Goal: Information Seeking & Learning: Check status

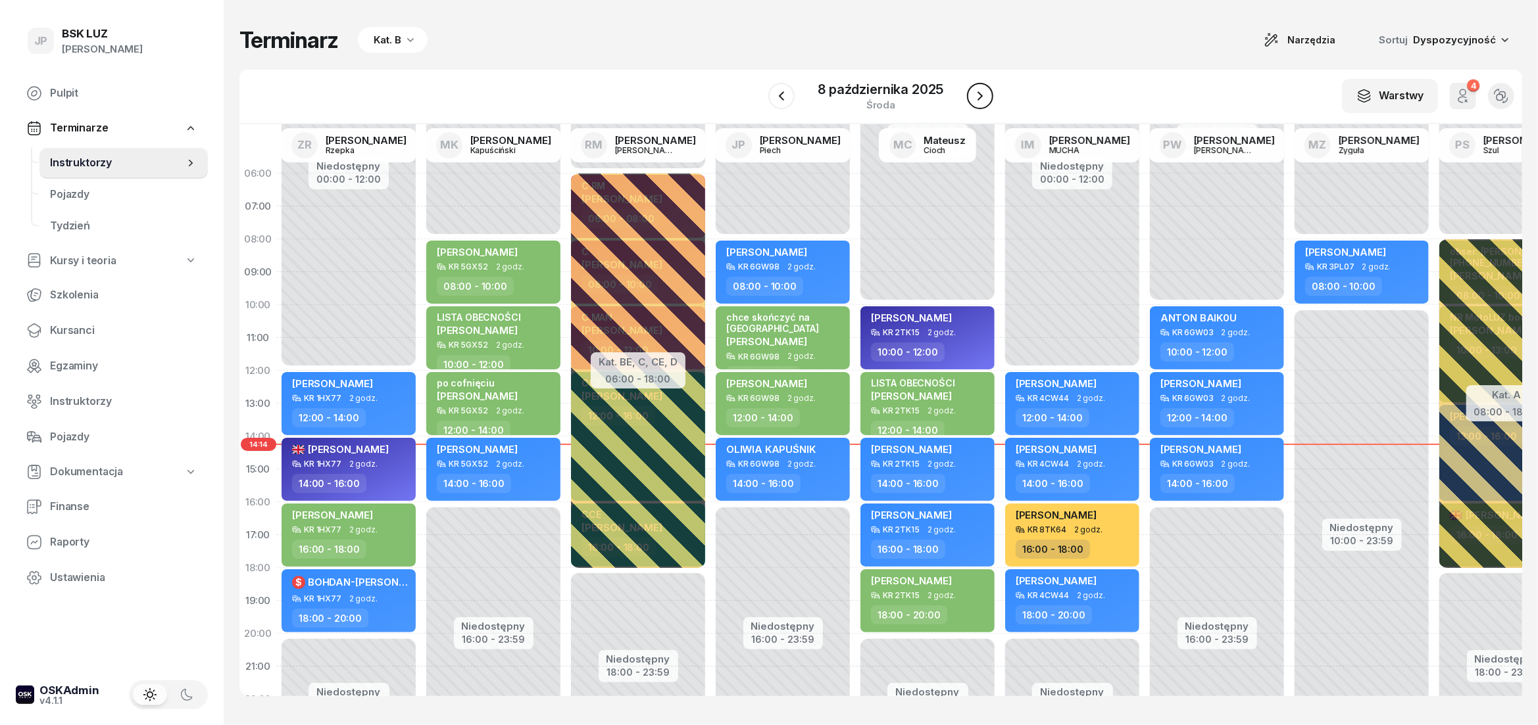
click at [975, 105] on button "button" at bounding box center [980, 96] width 26 height 26
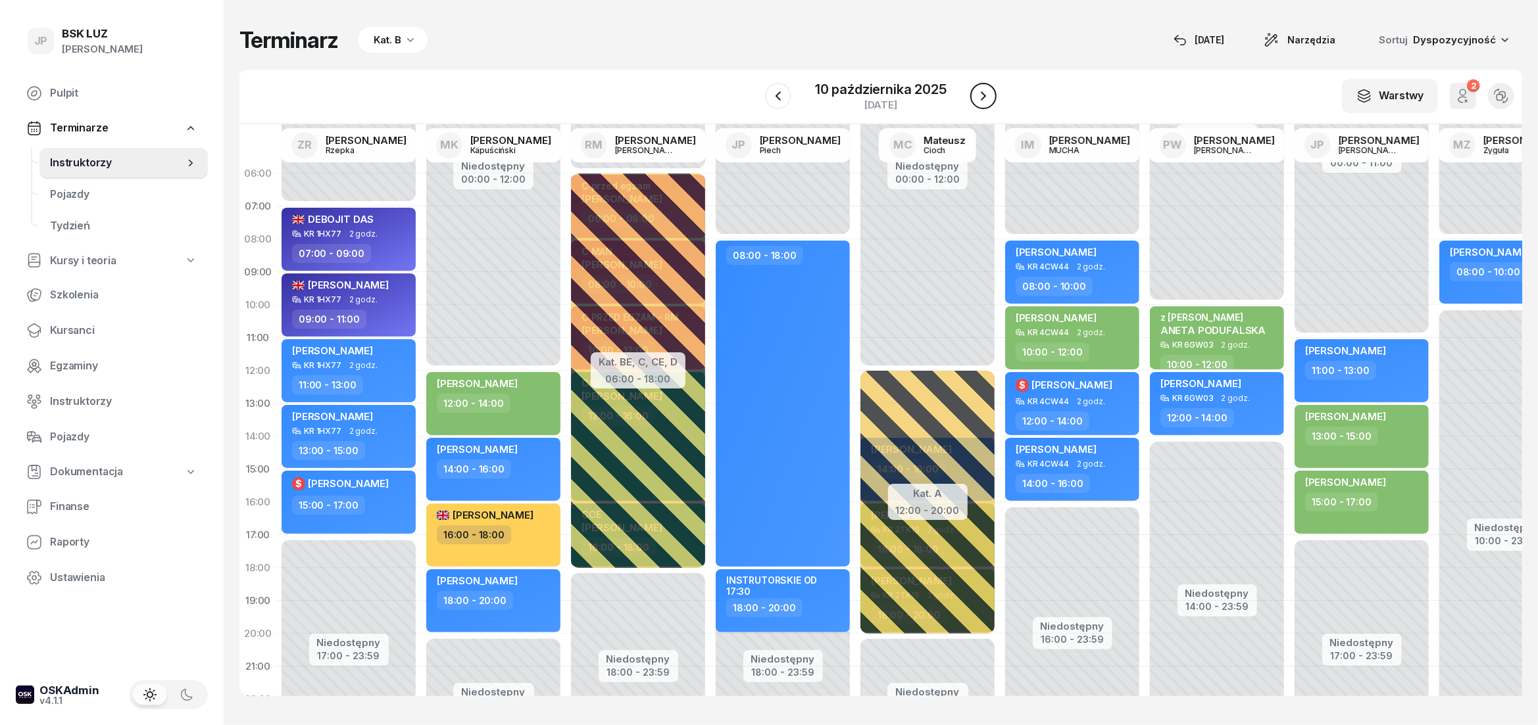
click at [984, 97] on icon "button" at bounding box center [983, 95] width 5 height 9
click at [971, 97] on icon "button" at bounding box center [968, 95] width 5 height 9
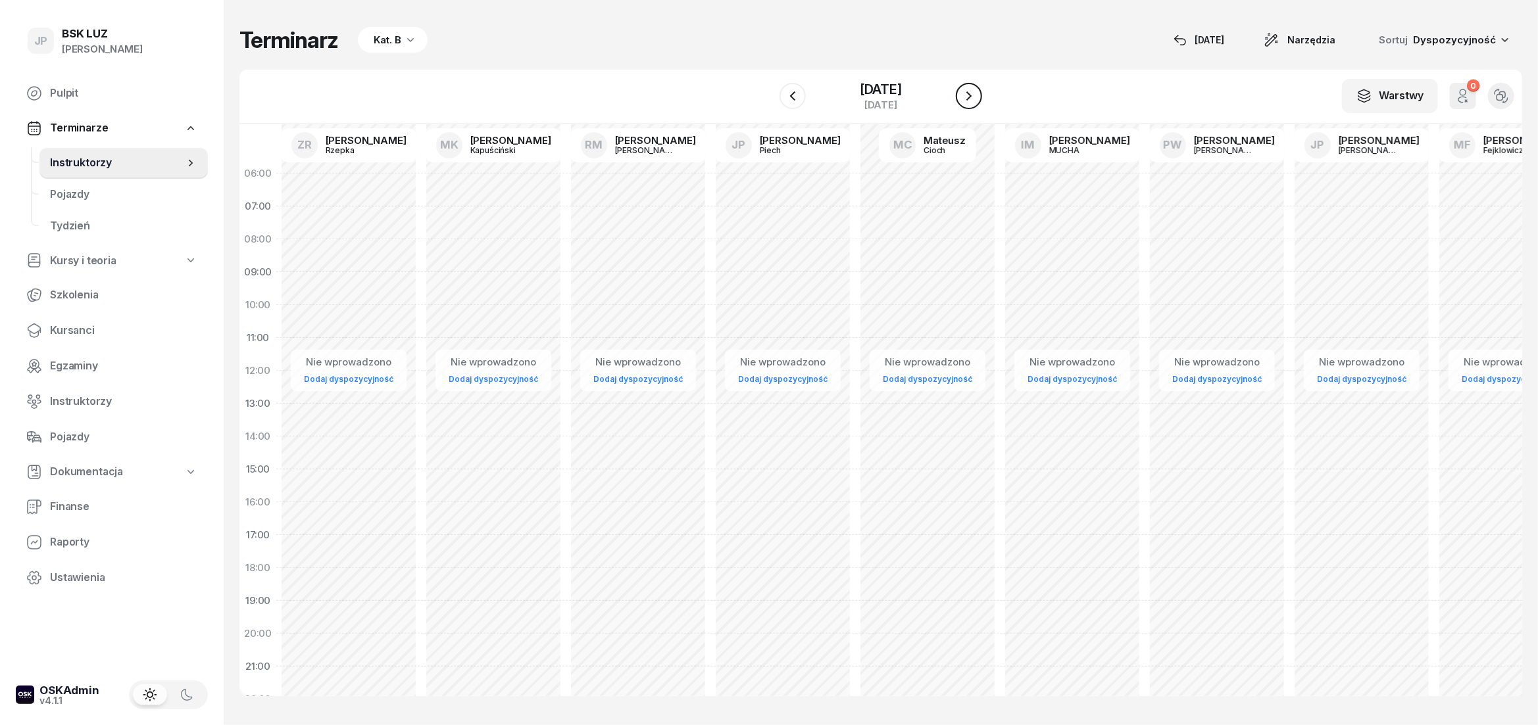
click at [971, 97] on icon "button" at bounding box center [968, 95] width 5 height 9
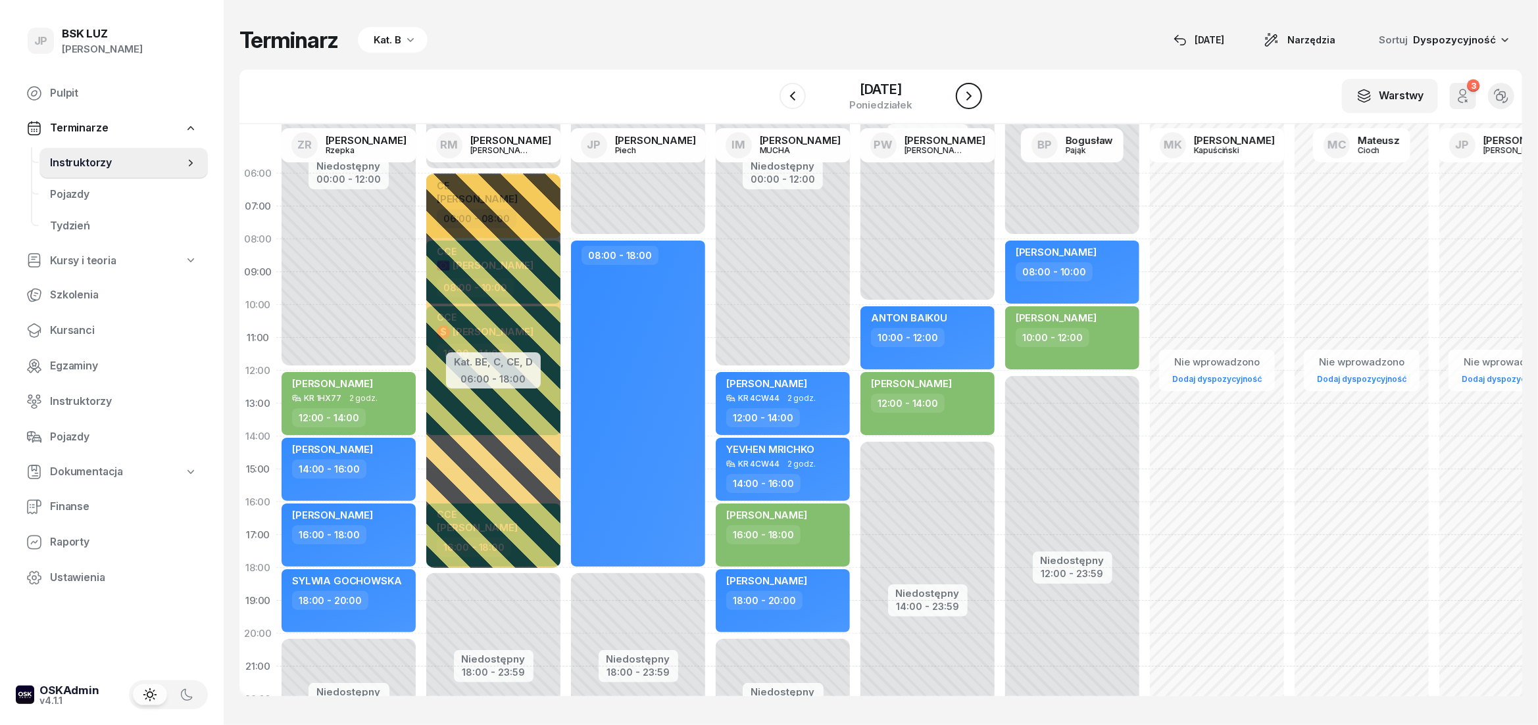
click at [971, 97] on icon "button" at bounding box center [968, 95] width 5 height 9
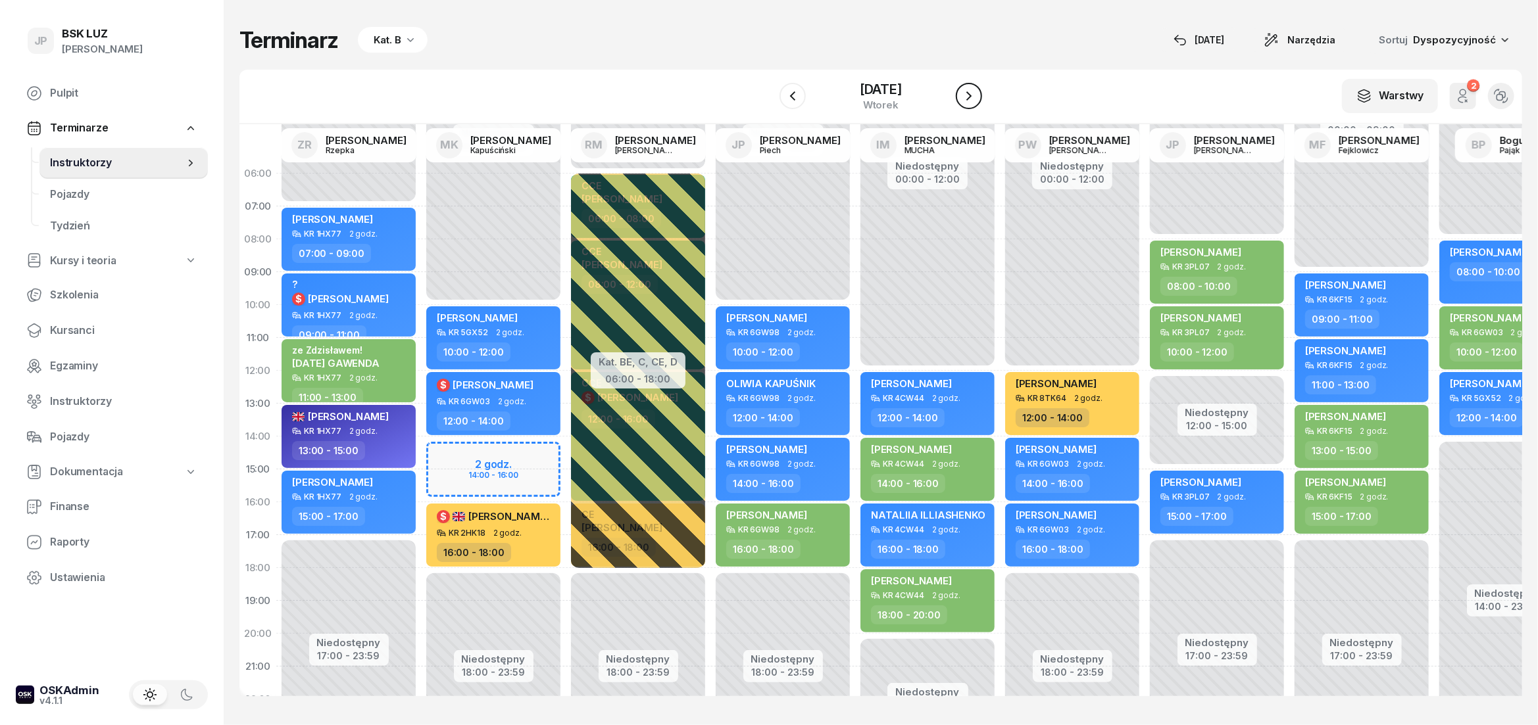
click at [971, 97] on icon "button" at bounding box center [968, 95] width 5 height 9
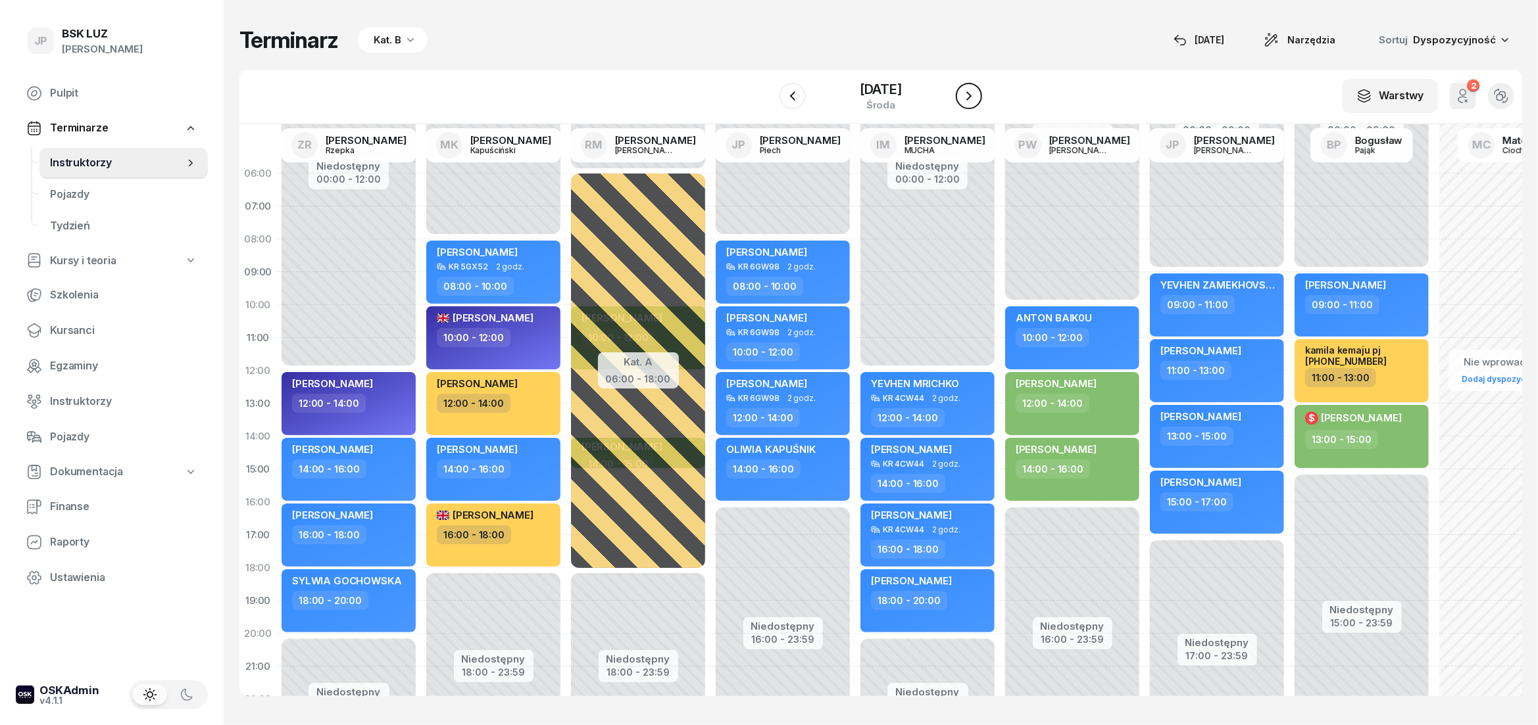
click at [971, 97] on icon "button" at bounding box center [968, 95] width 5 height 9
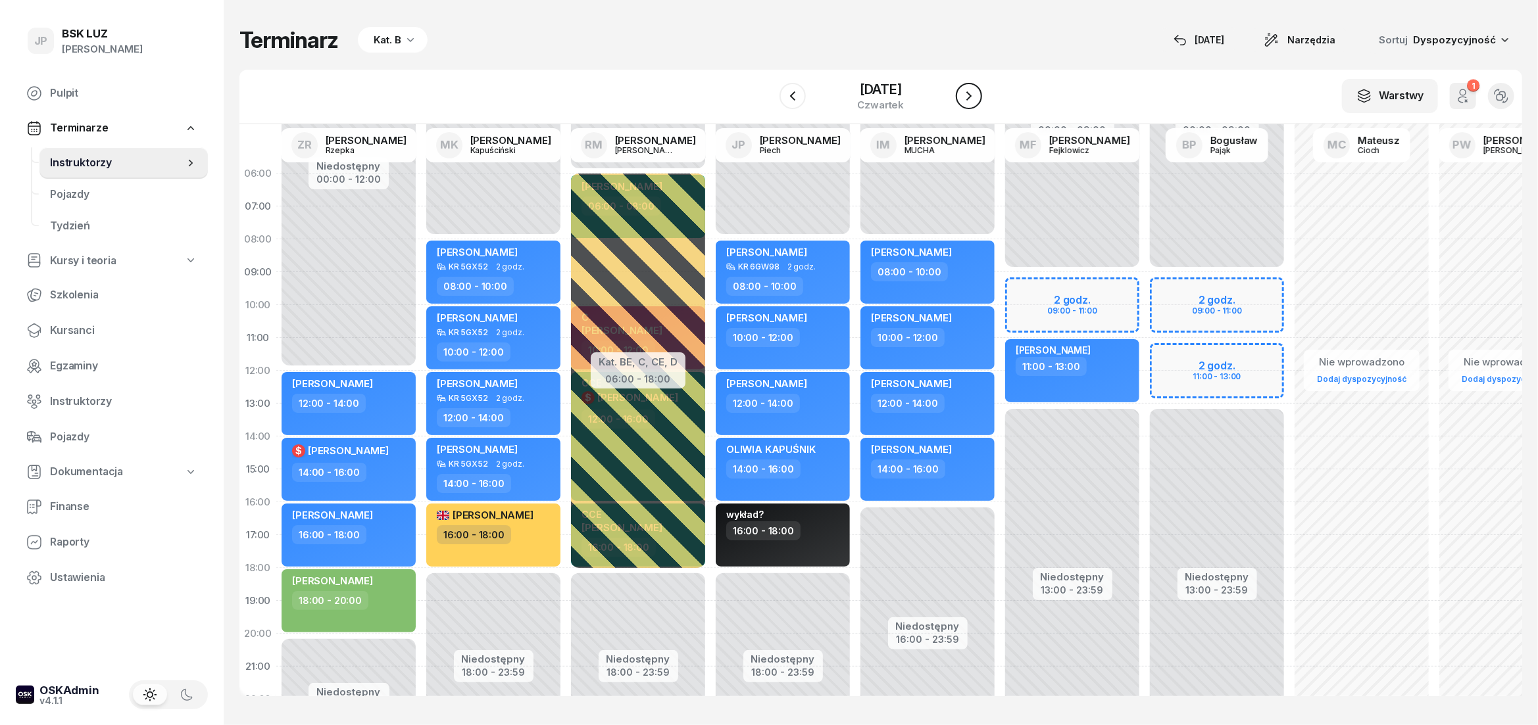
click at [971, 97] on icon "button" at bounding box center [968, 95] width 5 height 9
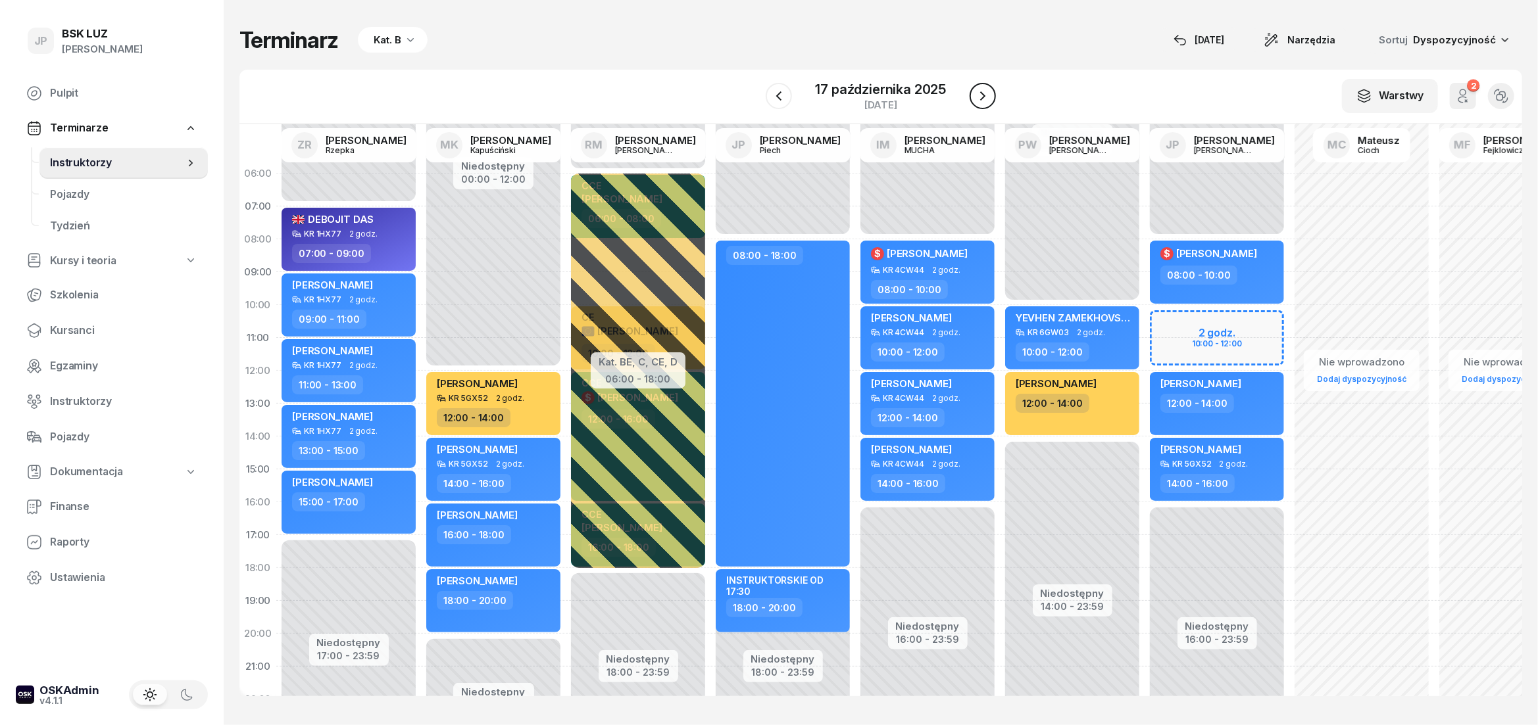
click at [984, 97] on icon "button" at bounding box center [982, 95] width 5 height 9
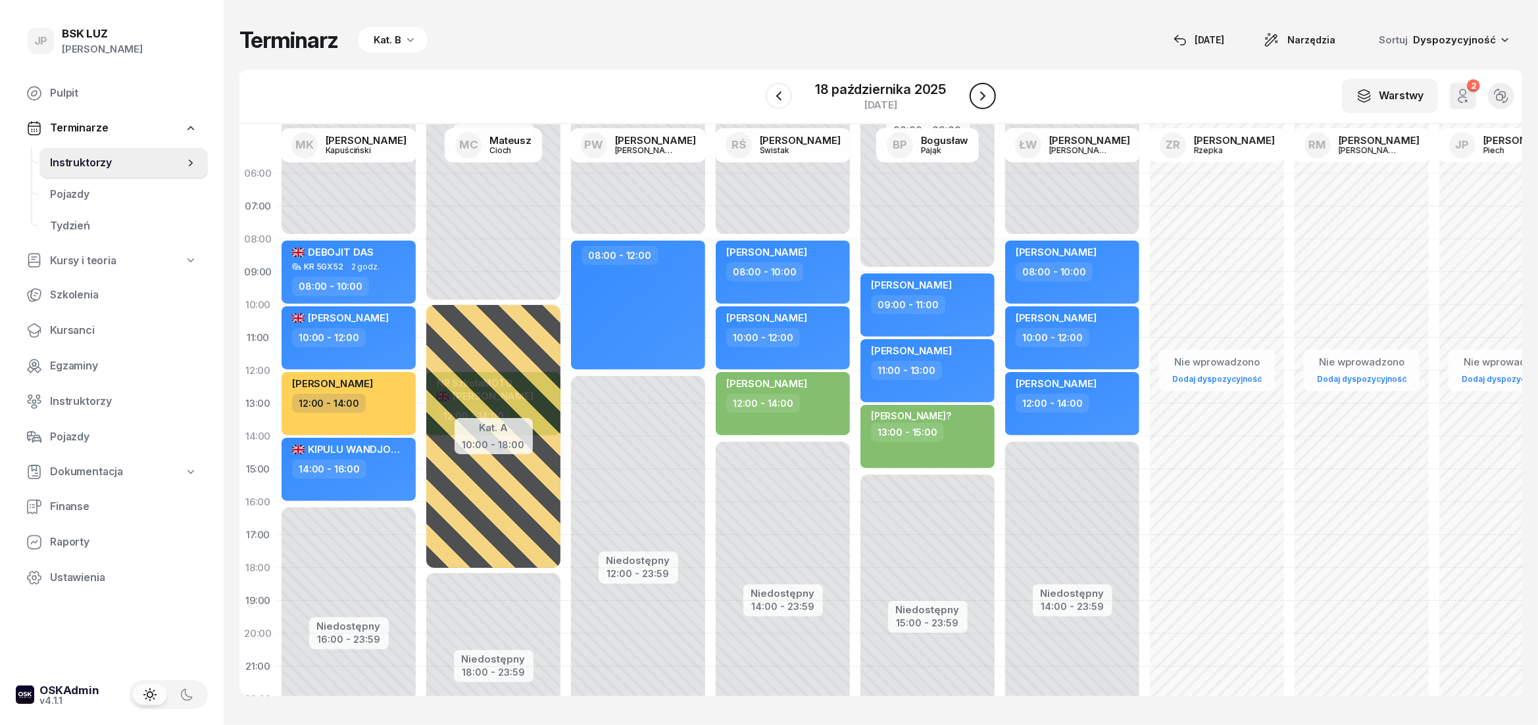
click at [984, 97] on icon "button" at bounding box center [982, 95] width 5 height 9
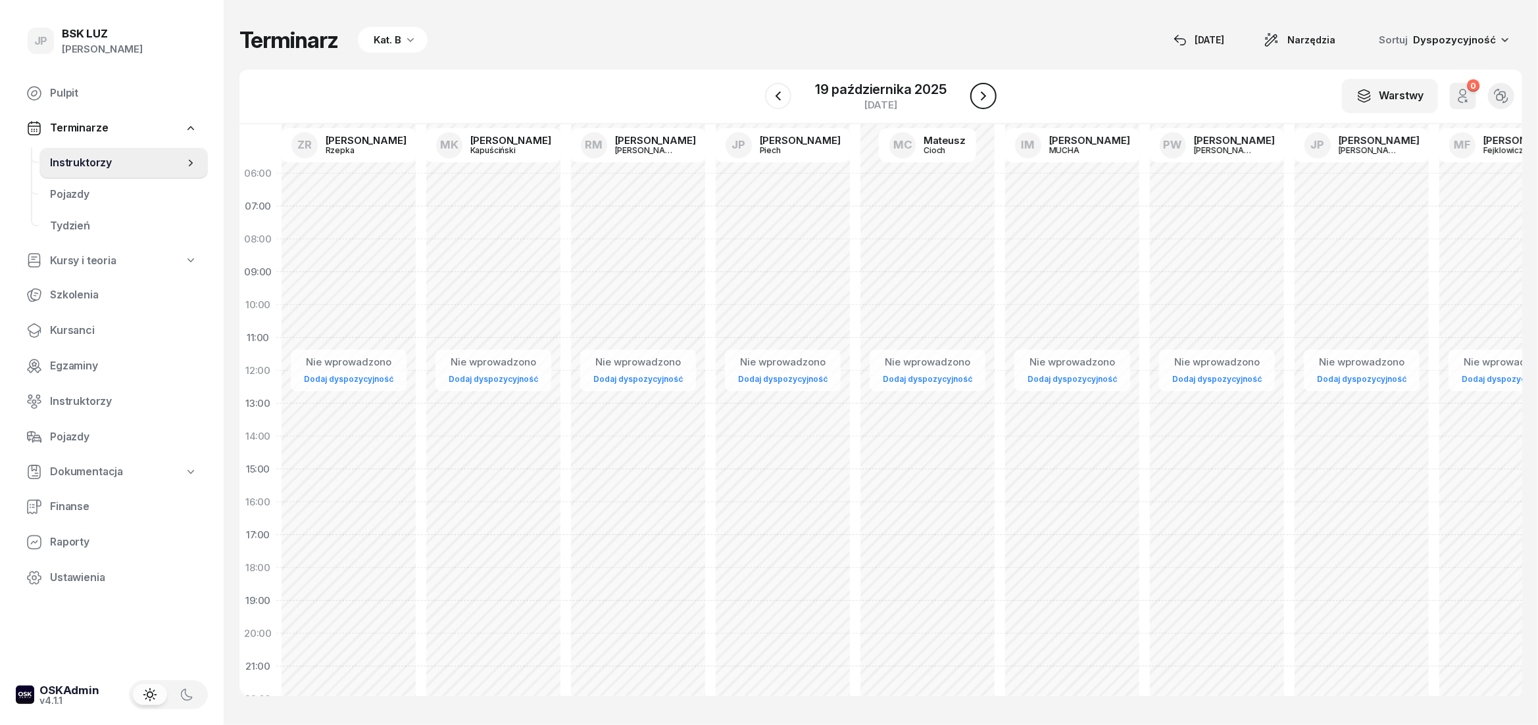
click at [984, 97] on icon "button" at bounding box center [983, 95] width 5 height 9
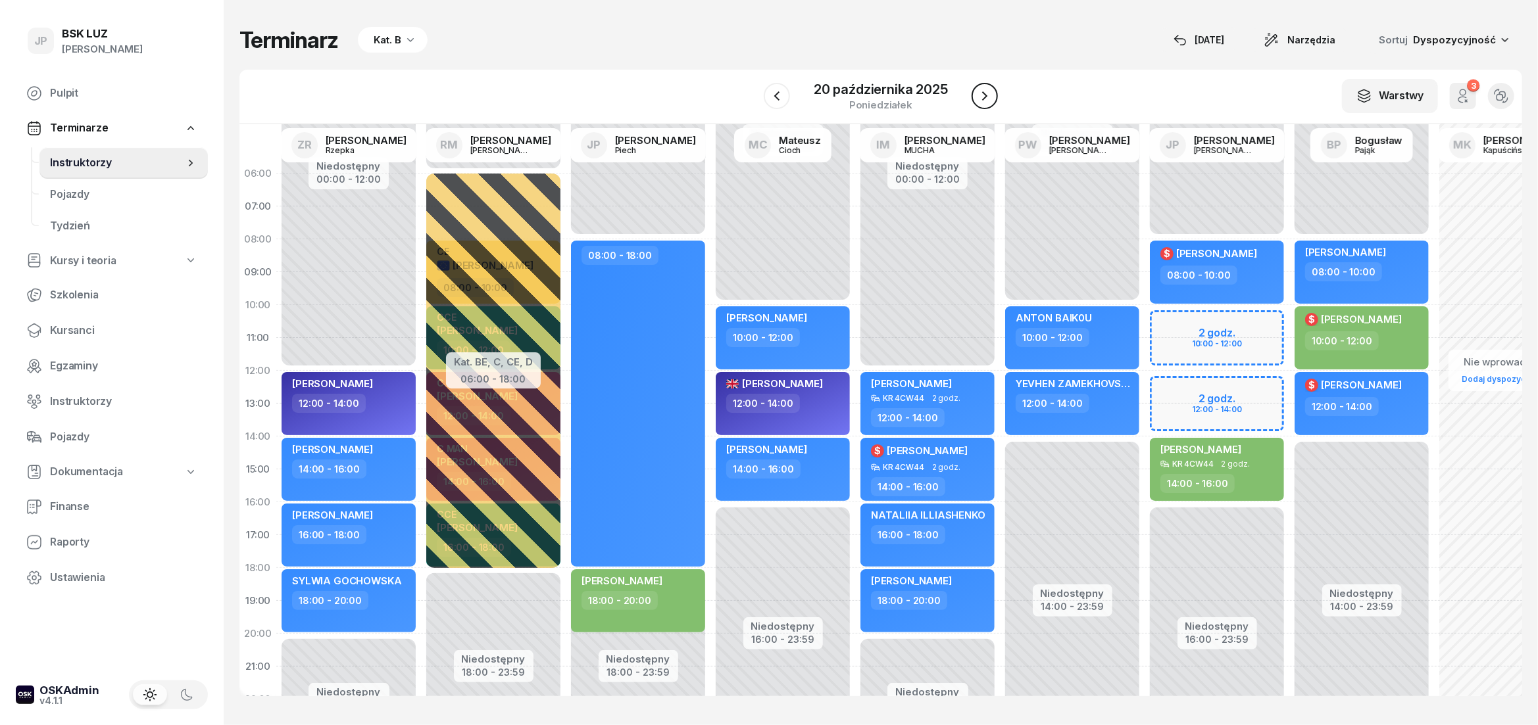
click at [984, 97] on icon "button" at bounding box center [985, 96] width 16 height 16
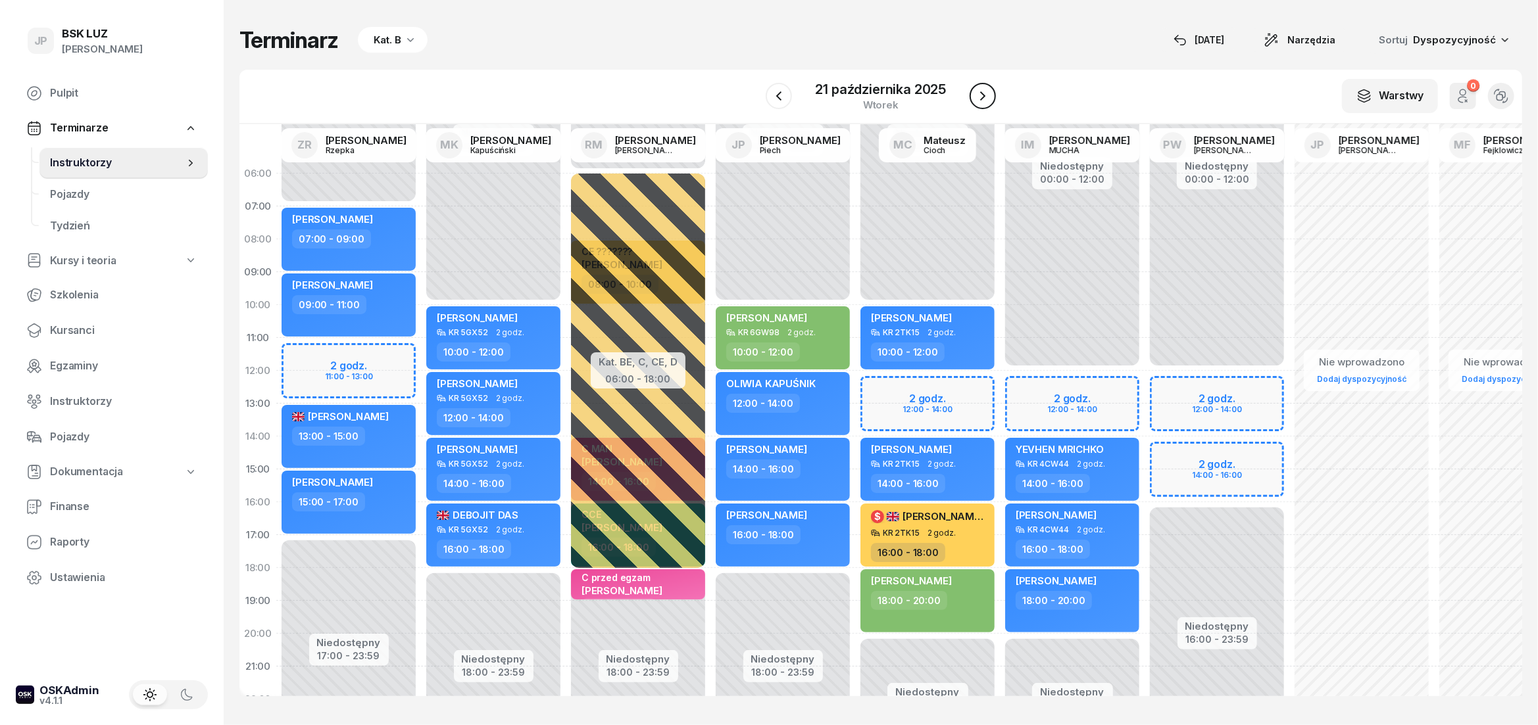
click at [984, 97] on icon "button" at bounding box center [982, 95] width 5 height 9
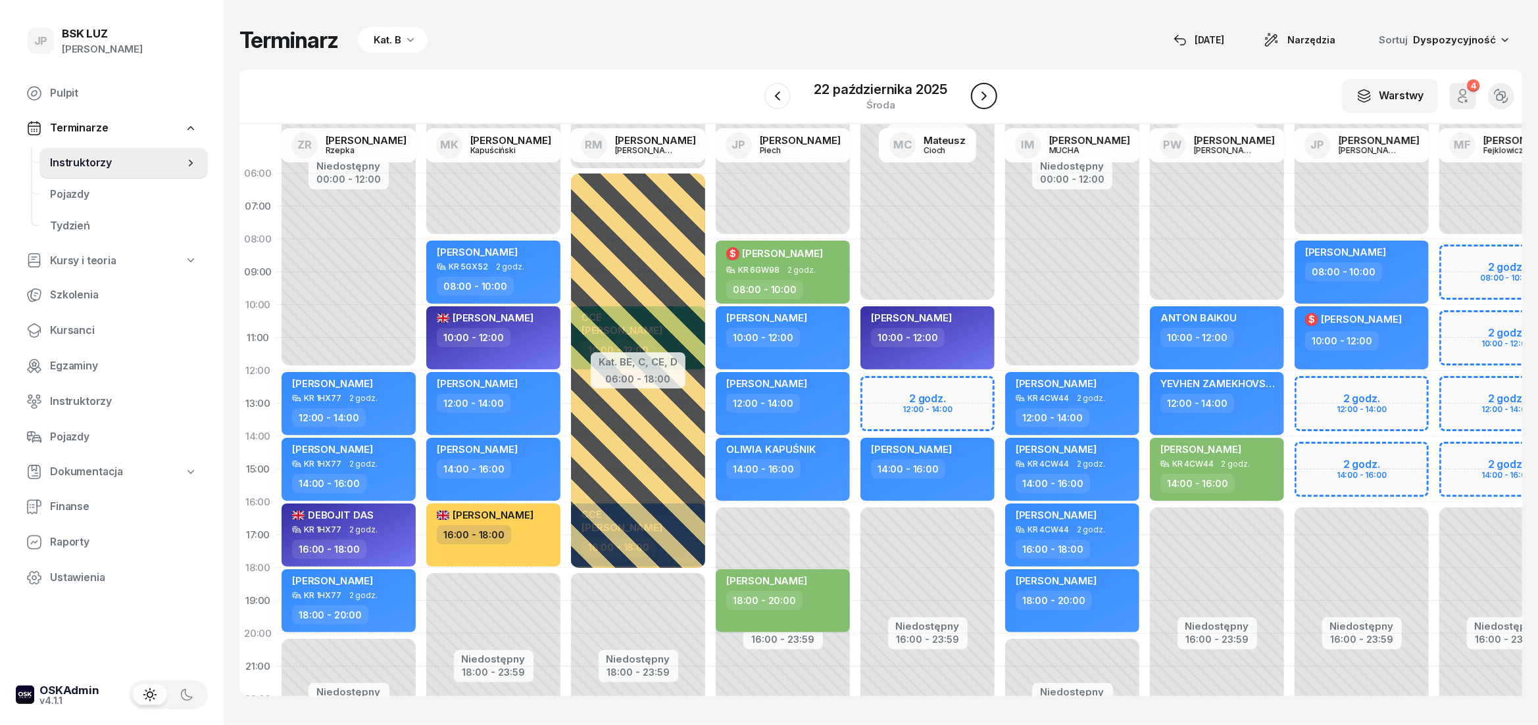
click at [984, 97] on icon "button" at bounding box center [984, 96] width 16 height 16
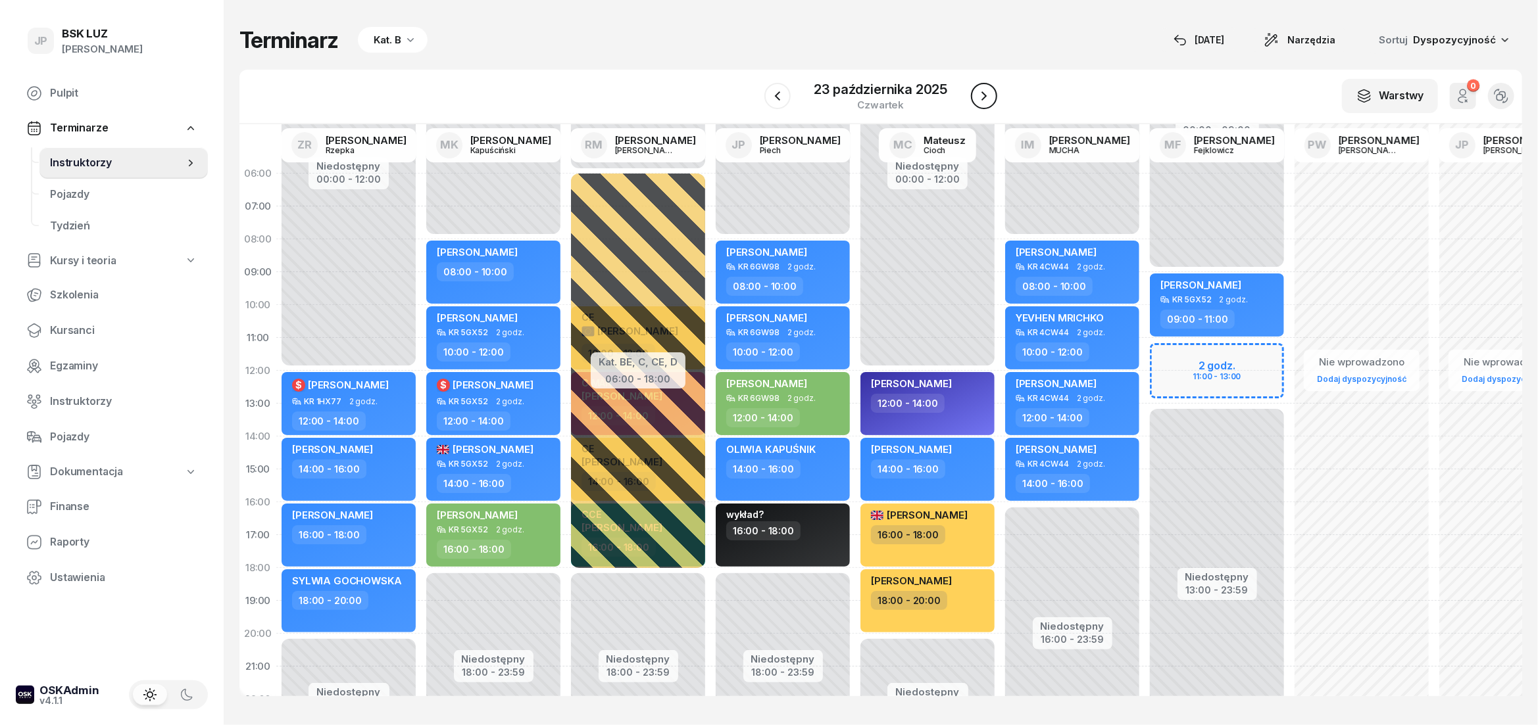
click at [984, 97] on icon "button" at bounding box center [984, 96] width 16 height 16
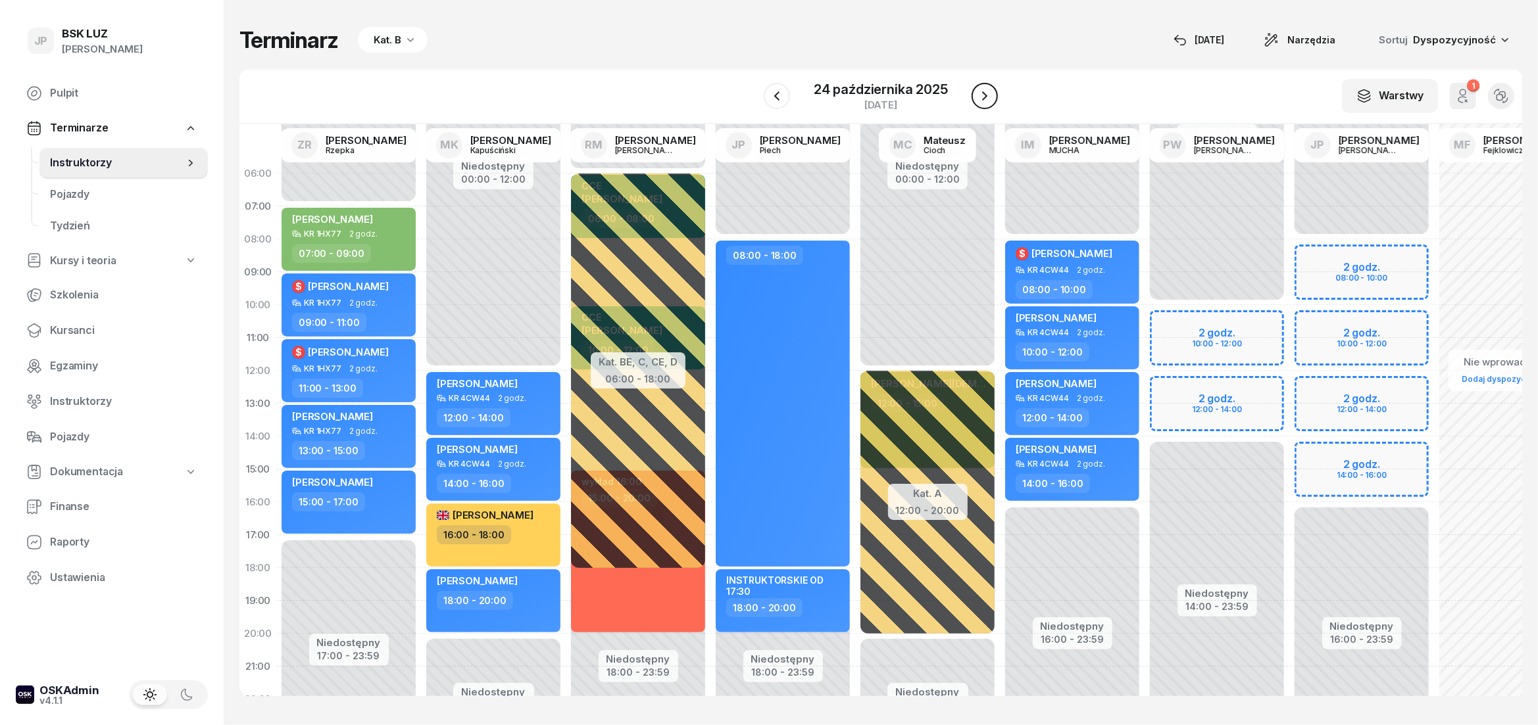
click at [984, 97] on icon "button" at bounding box center [985, 96] width 16 height 16
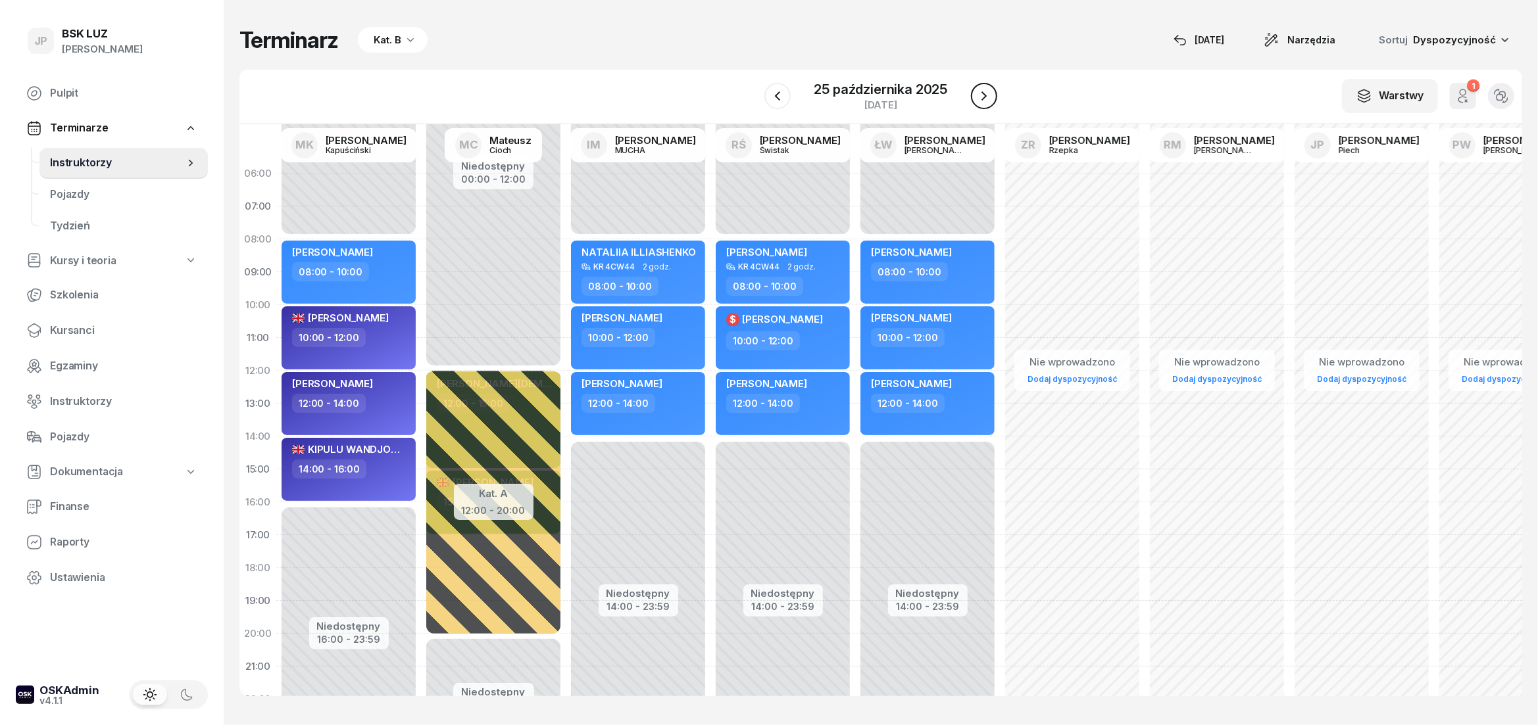
click at [984, 97] on icon "button" at bounding box center [984, 96] width 16 height 16
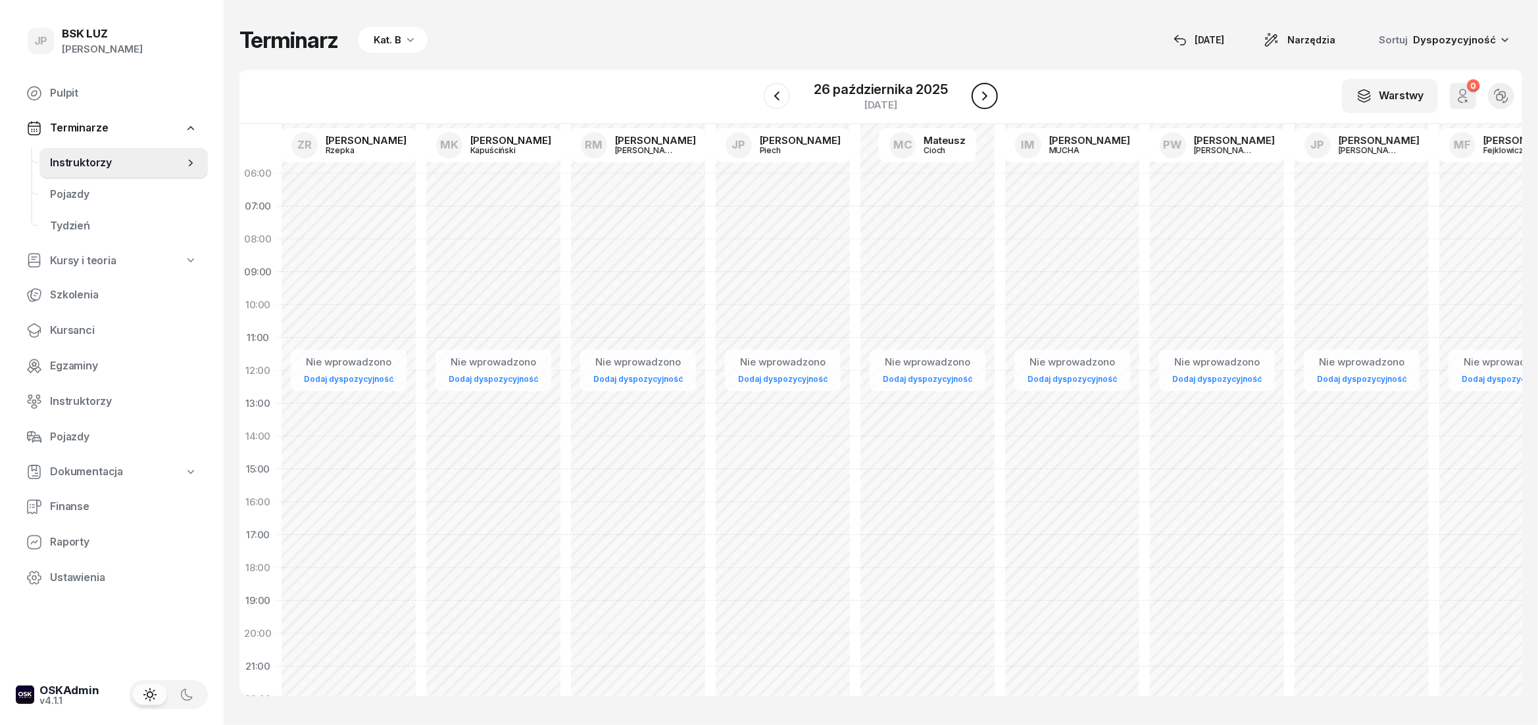
click at [984, 97] on icon "button" at bounding box center [985, 96] width 16 height 16
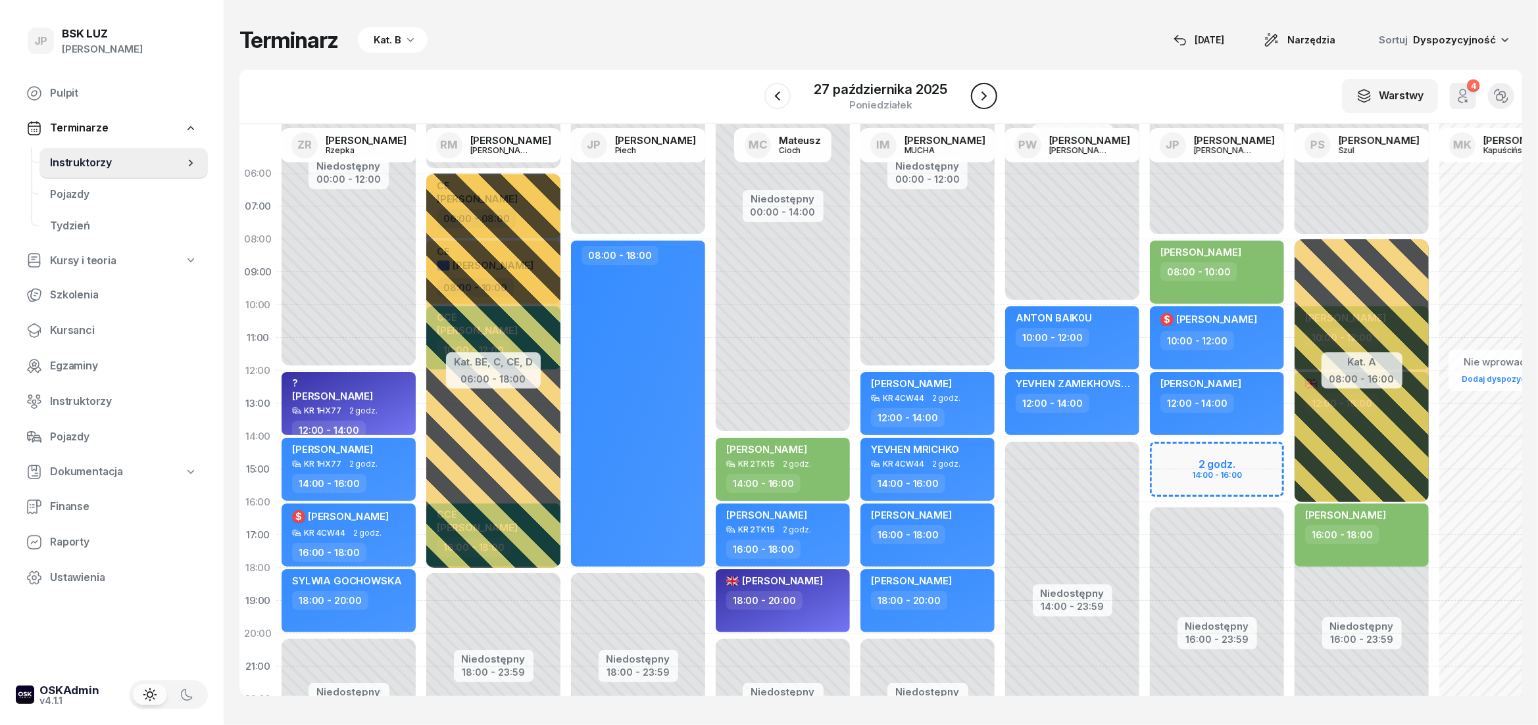
click at [984, 97] on icon "button" at bounding box center [984, 96] width 16 height 16
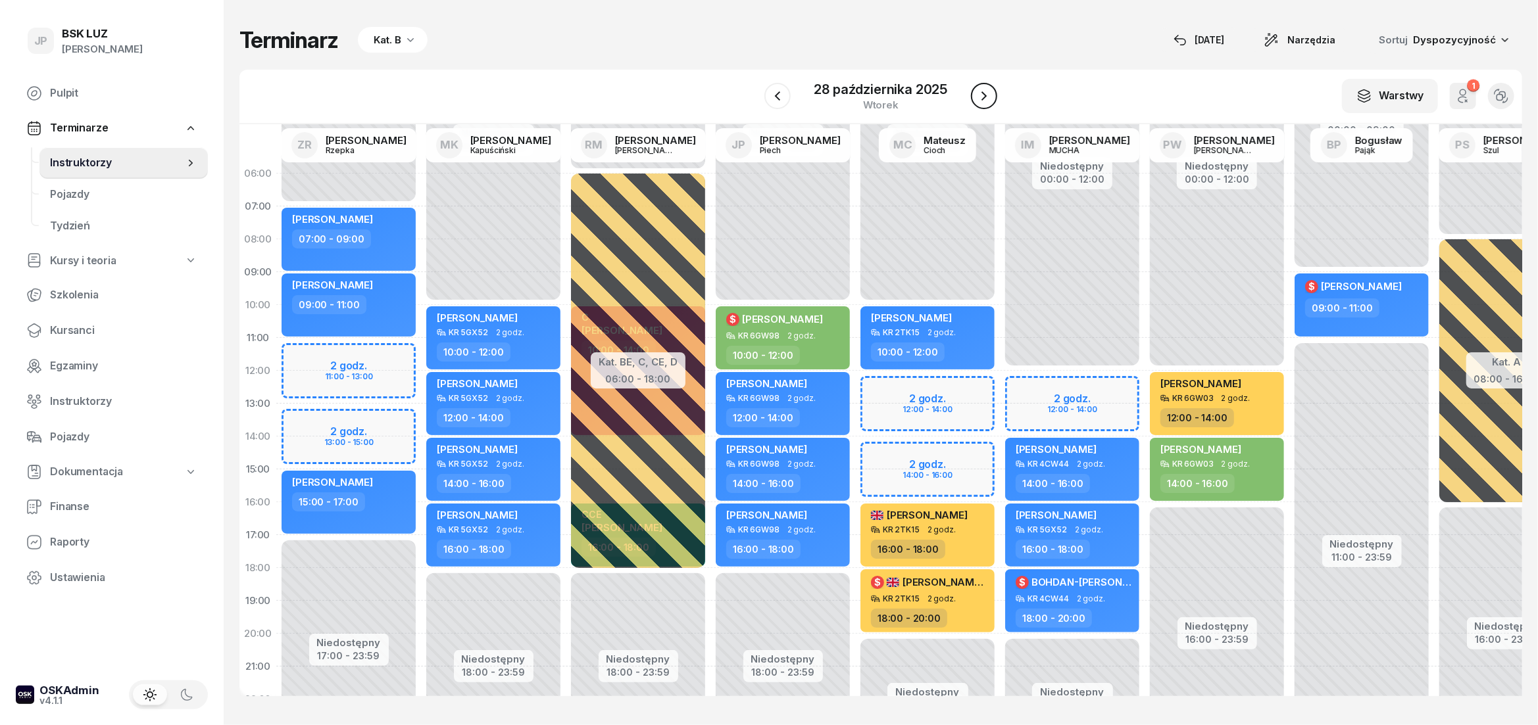
click at [984, 97] on icon "button" at bounding box center [984, 96] width 16 height 16
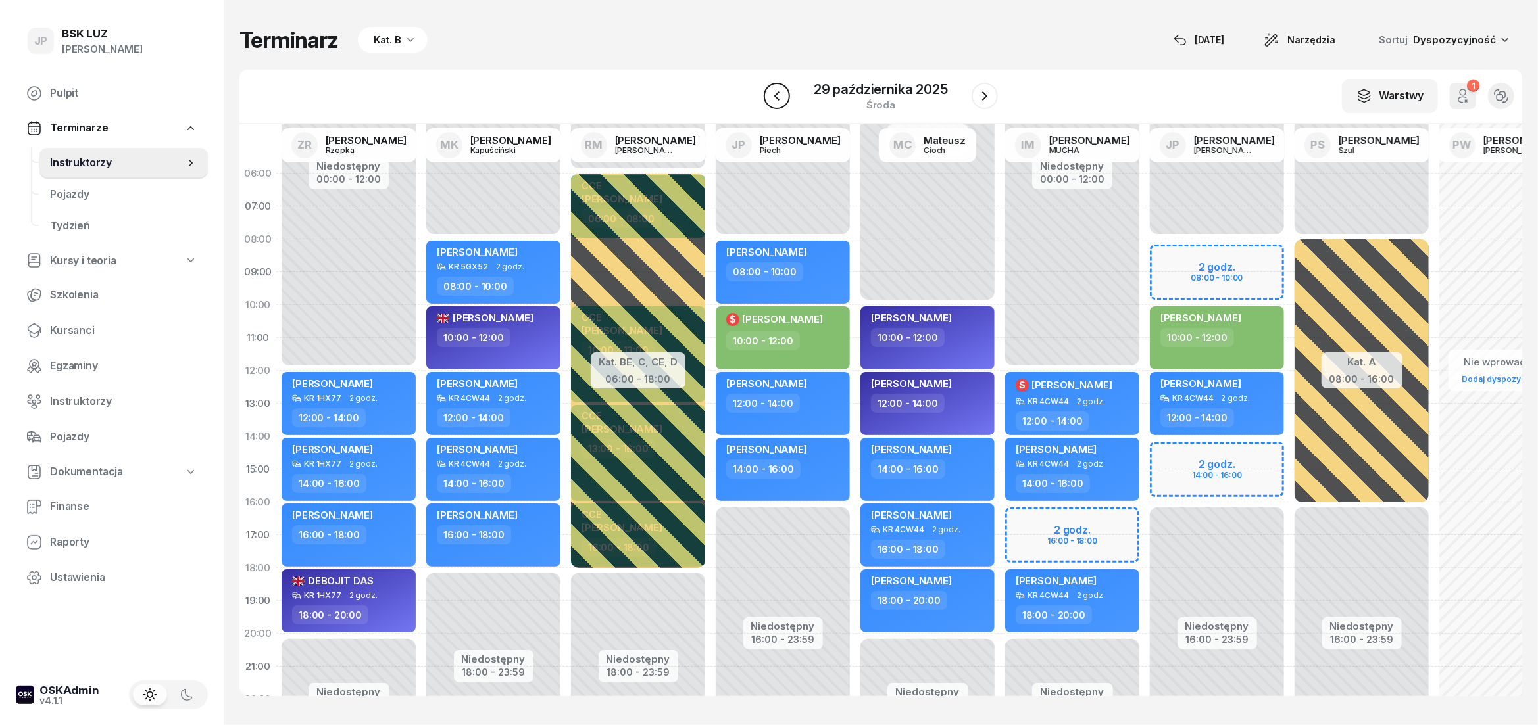
click at [788, 97] on button "button" at bounding box center [776, 96] width 26 height 26
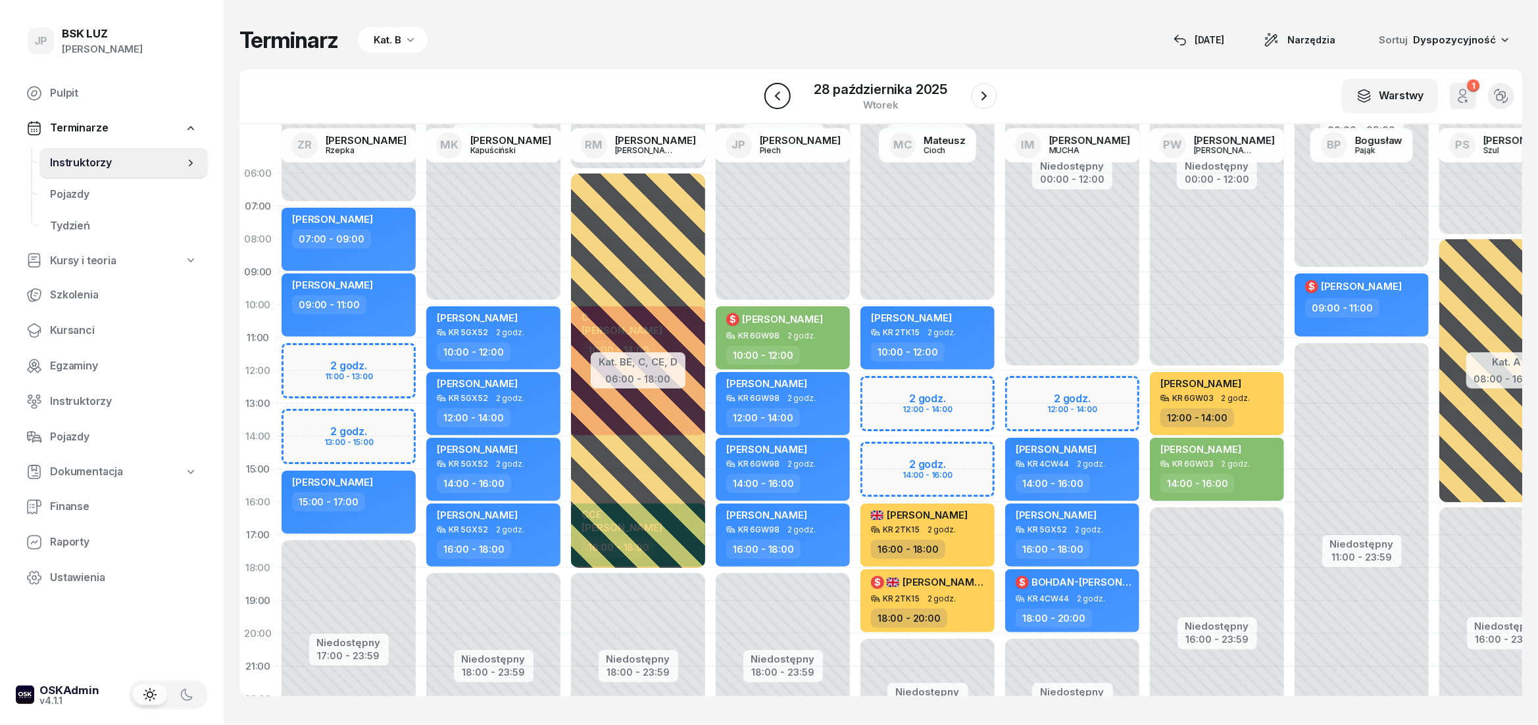
click at [787, 97] on button "button" at bounding box center [777, 96] width 26 height 26
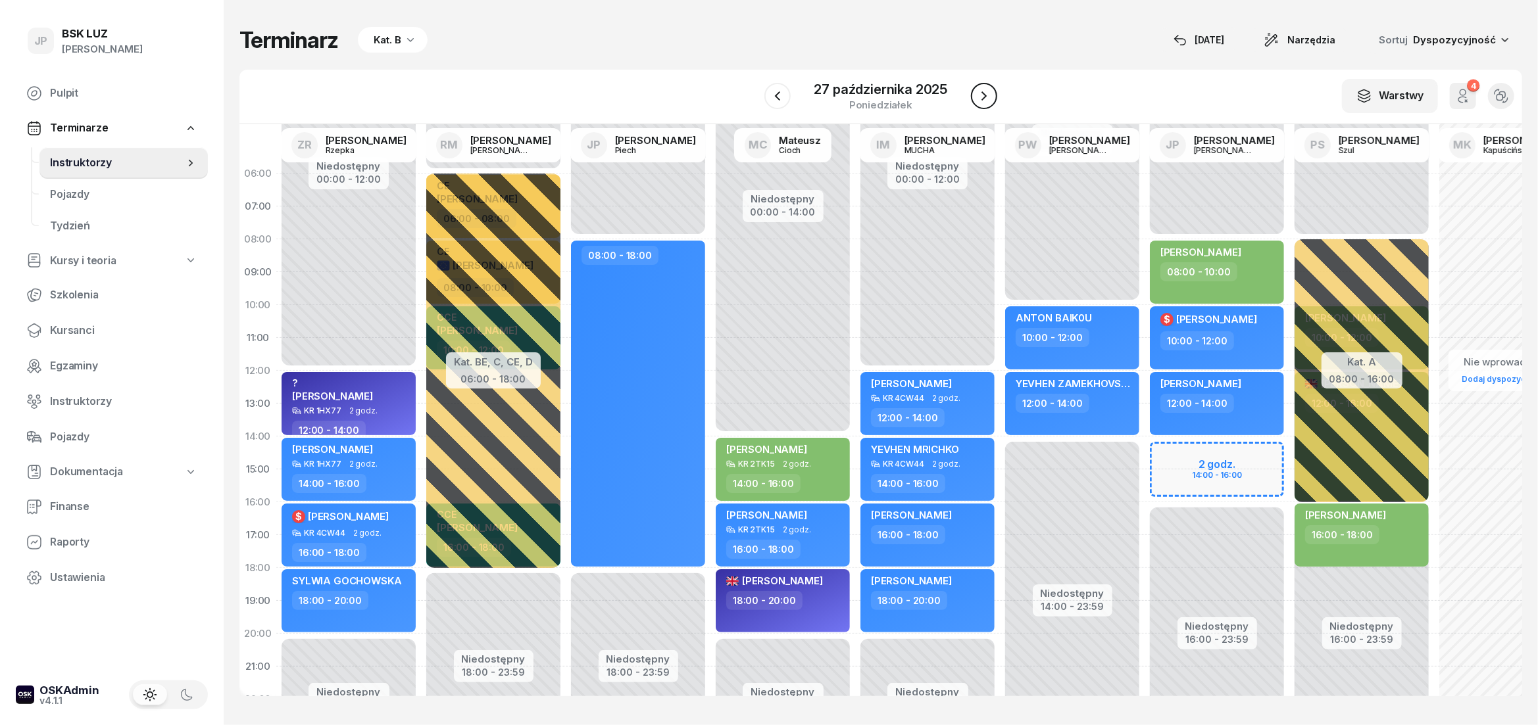
click at [981, 103] on icon "button" at bounding box center [984, 96] width 16 height 16
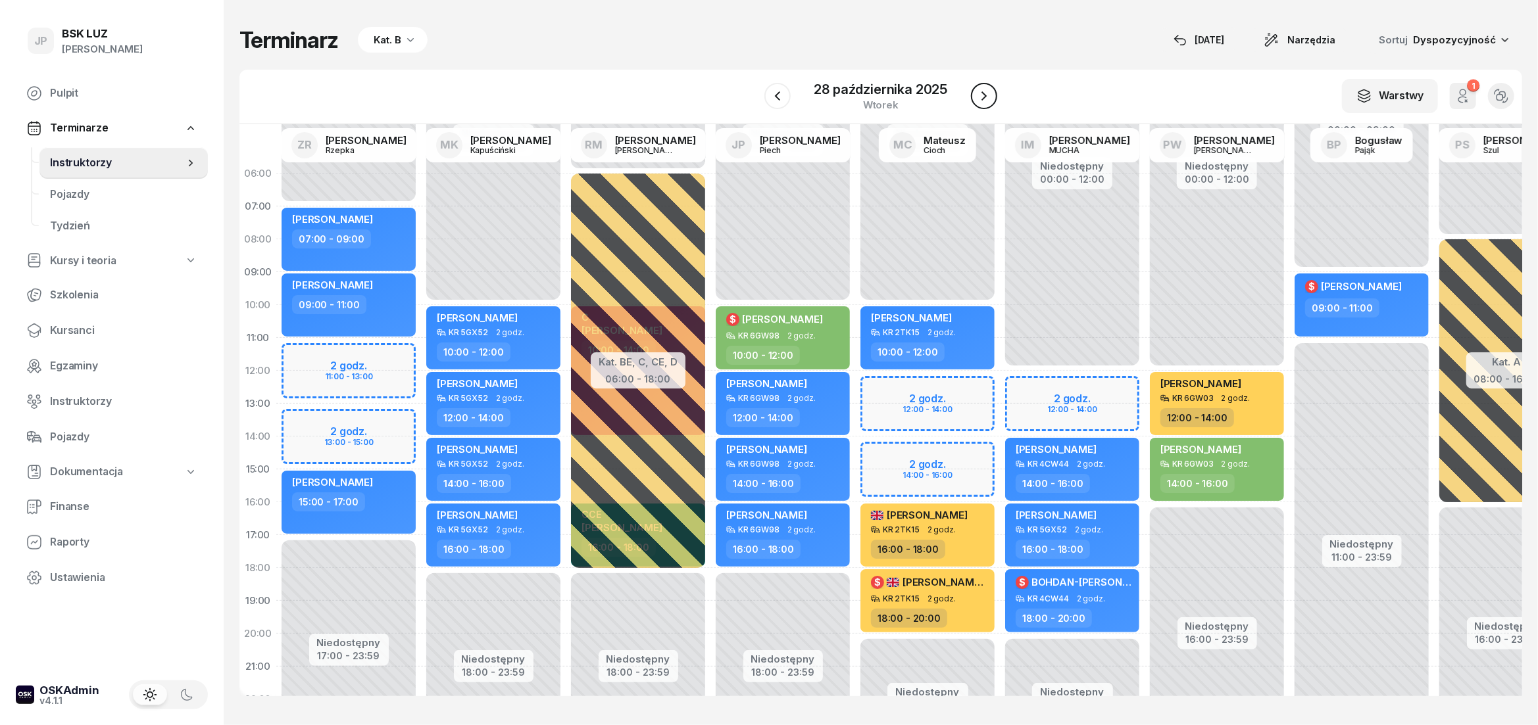
click at [981, 103] on icon "button" at bounding box center [984, 96] width 16 height 16
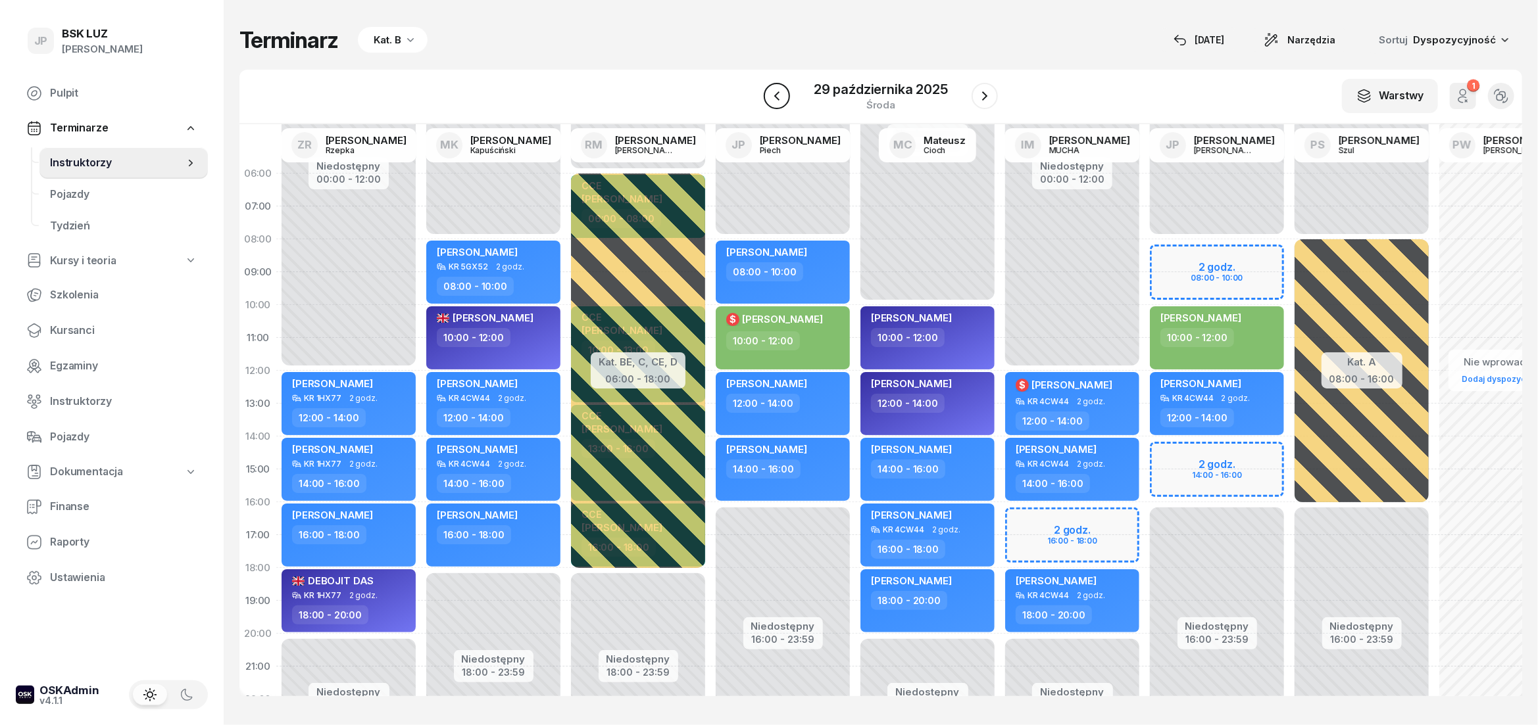
click at [786, 93] on button "button" at bounding box center [776, 96] width 26 height 26
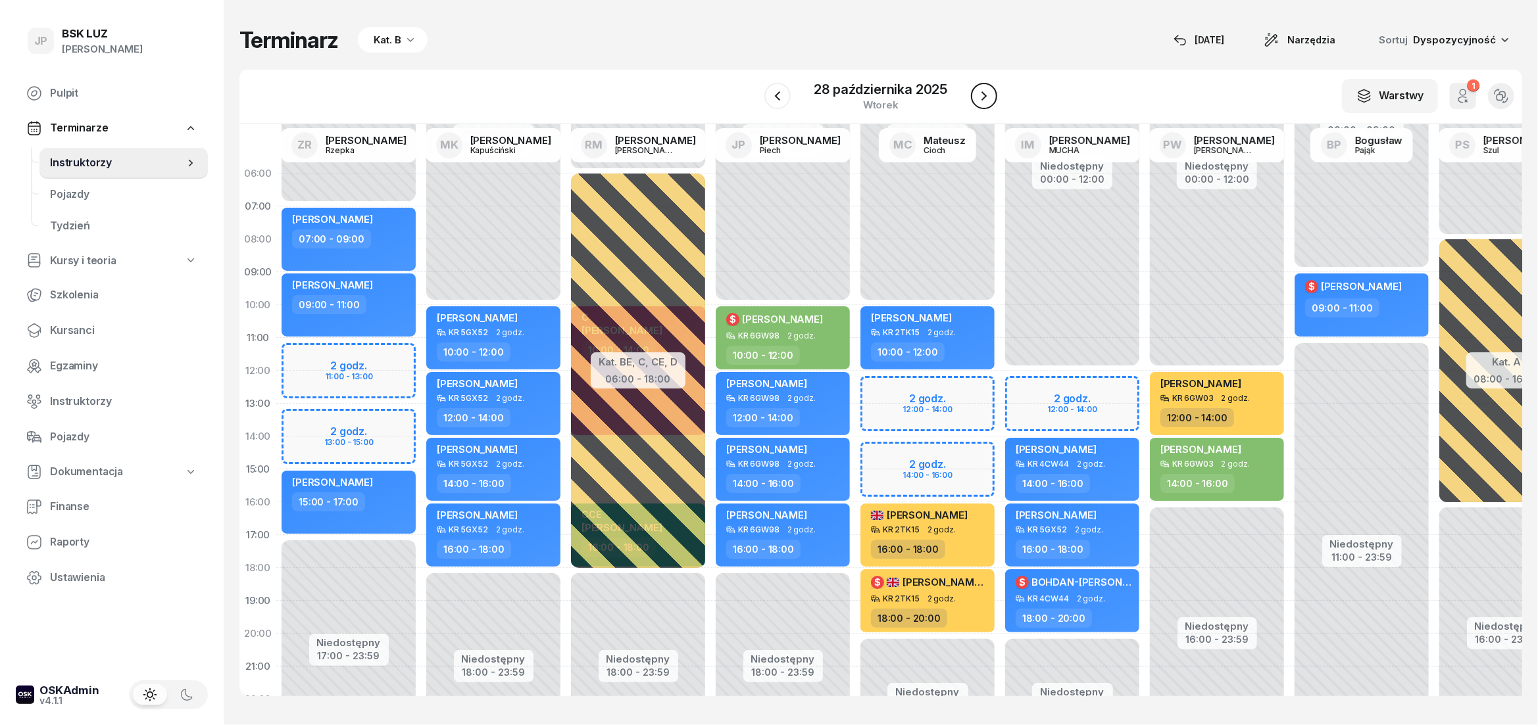
click at [978, 98] on icon "button" at bounding box center [984, 96] width 16 height 16
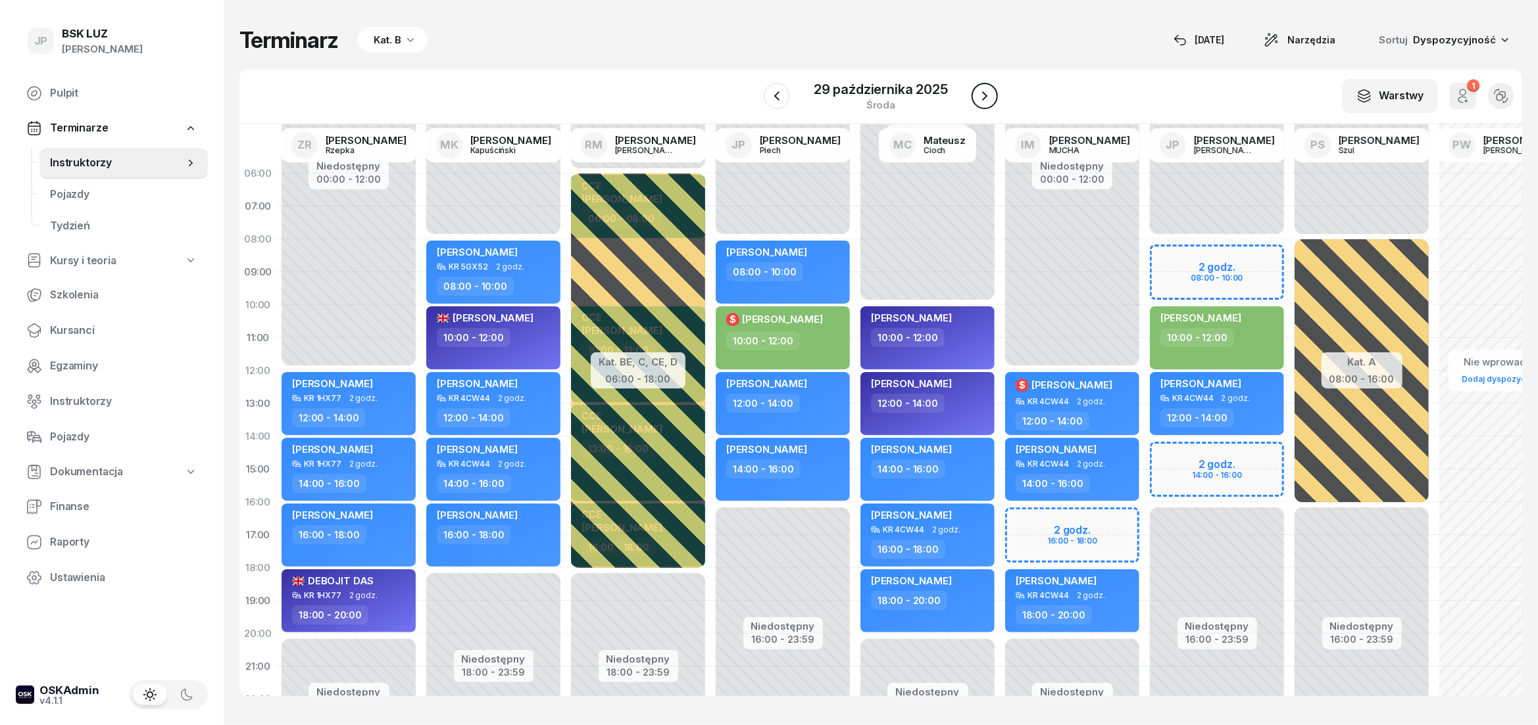
click at [978, 98] on icon "button" at bounding box center [985, 96] width 16 height 16
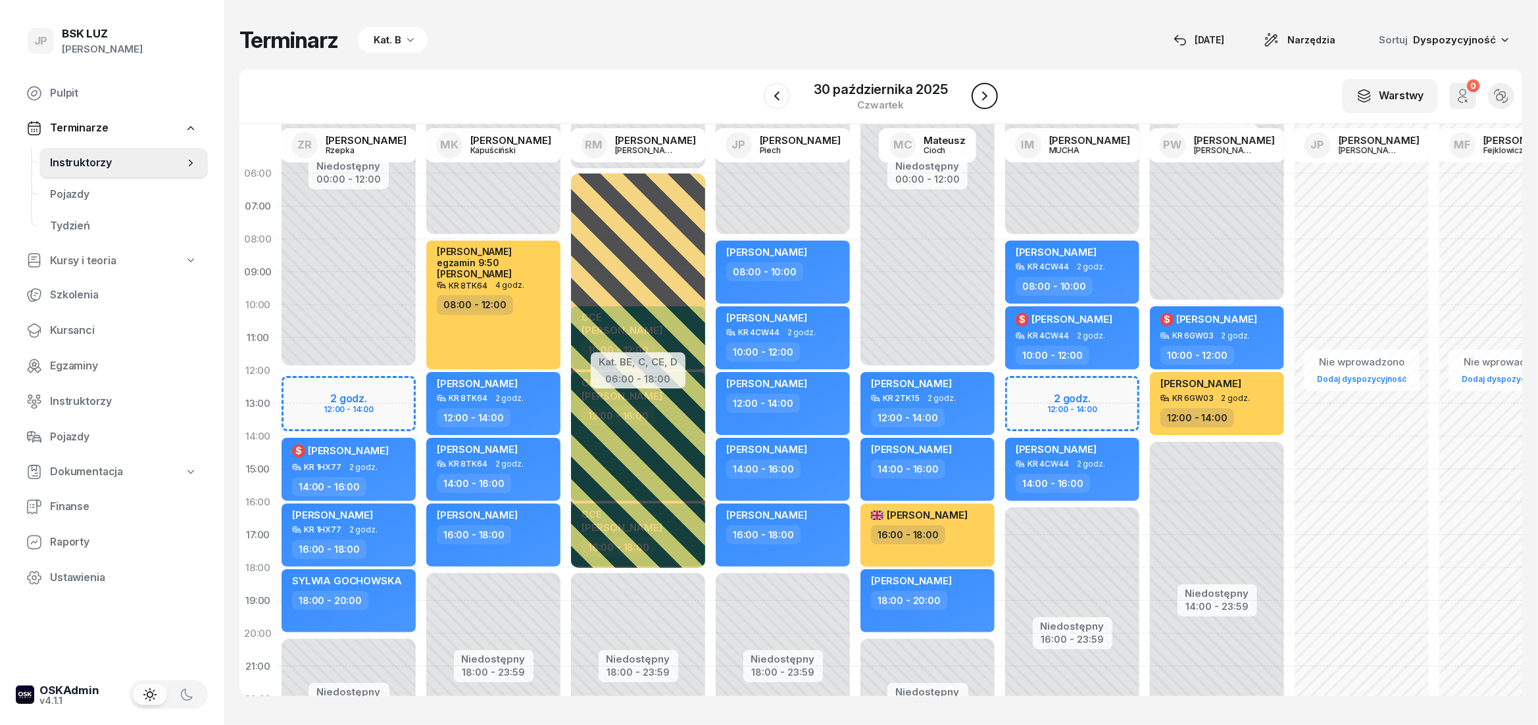
click at [978, 98] on icon "button" at bounding box center [985, 96] width 16 height 16
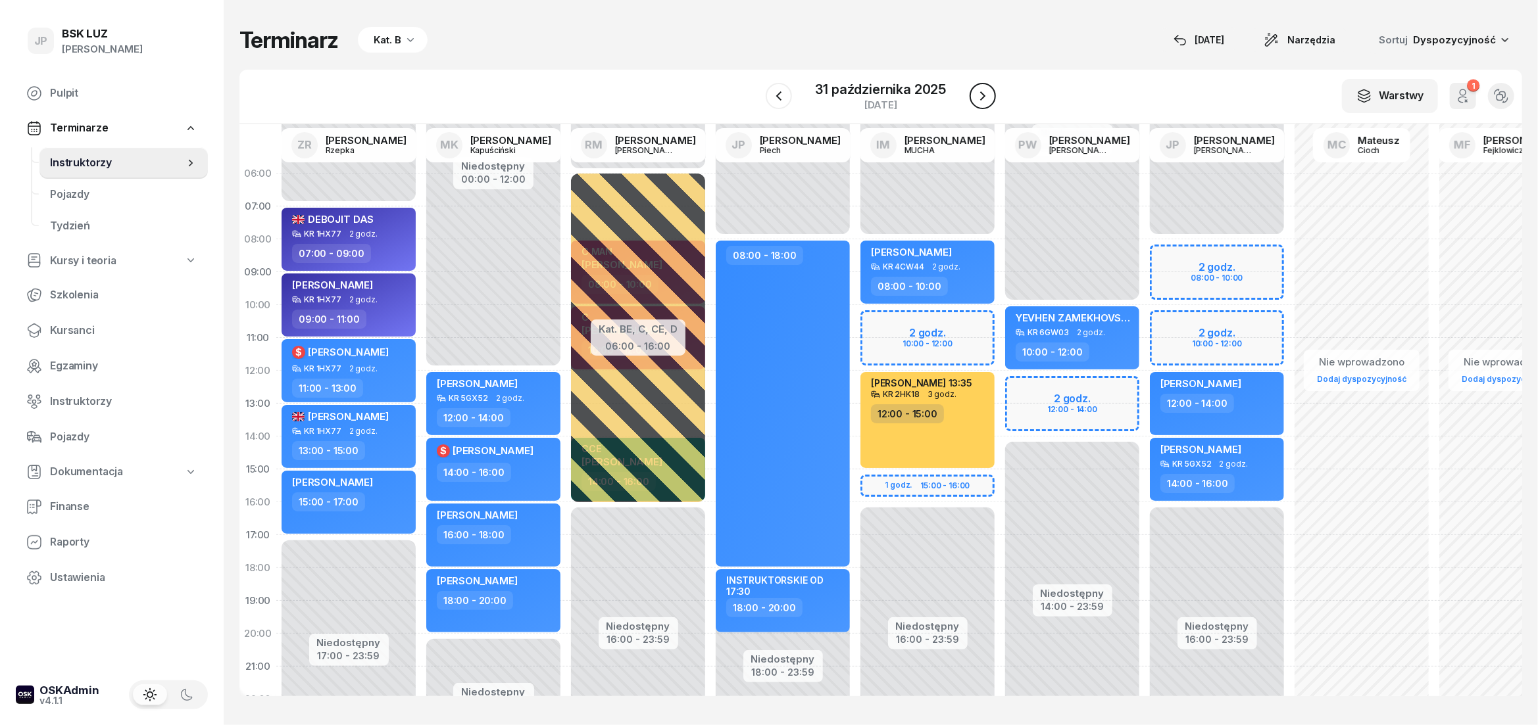
click at [978, 98] on icon "button" at bounding box center [983, 96] width 16 height 16
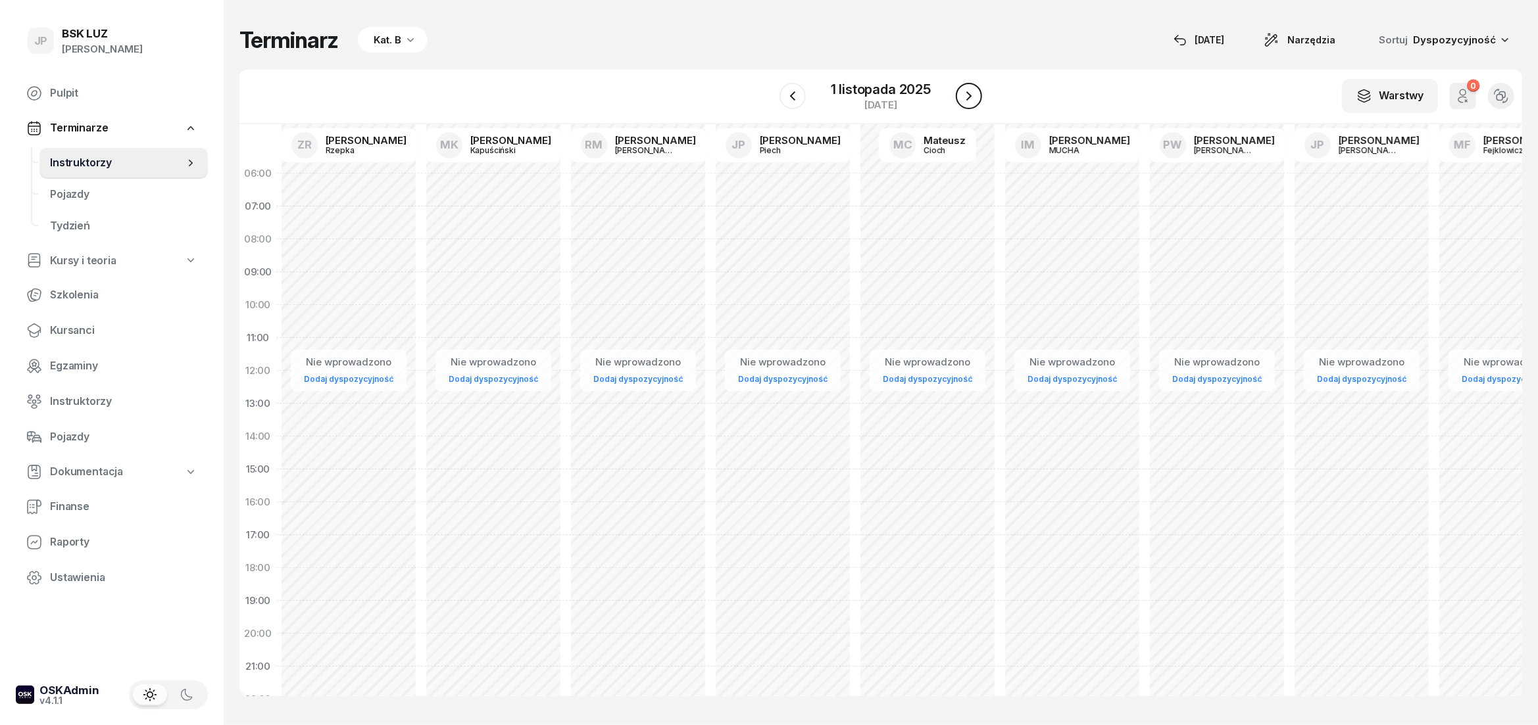
click at [978, 98] on button "button" at bounding box center [969, 96] width 26 height 26
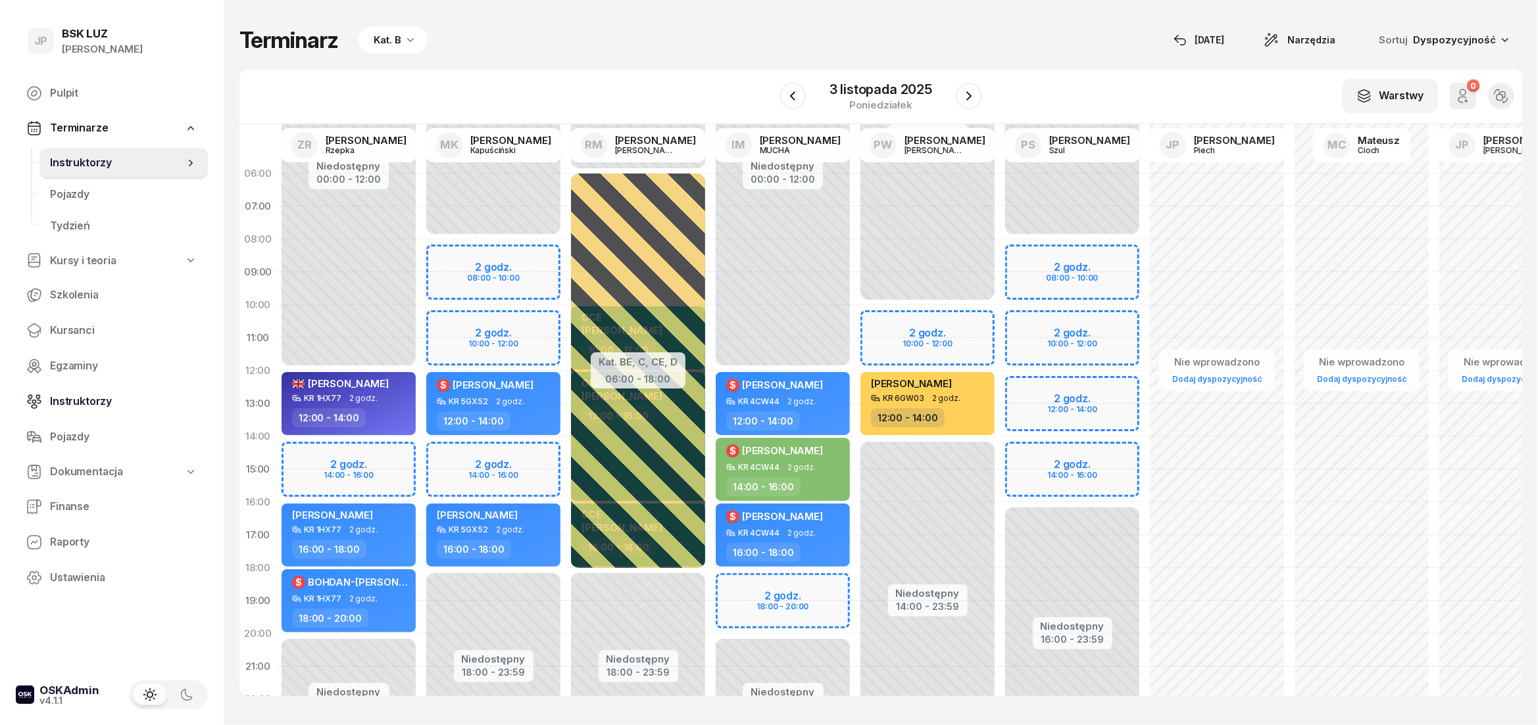
click at [77, 399] on span "Instruktorzy" at bounding box center [123, 401] width 147 height 17
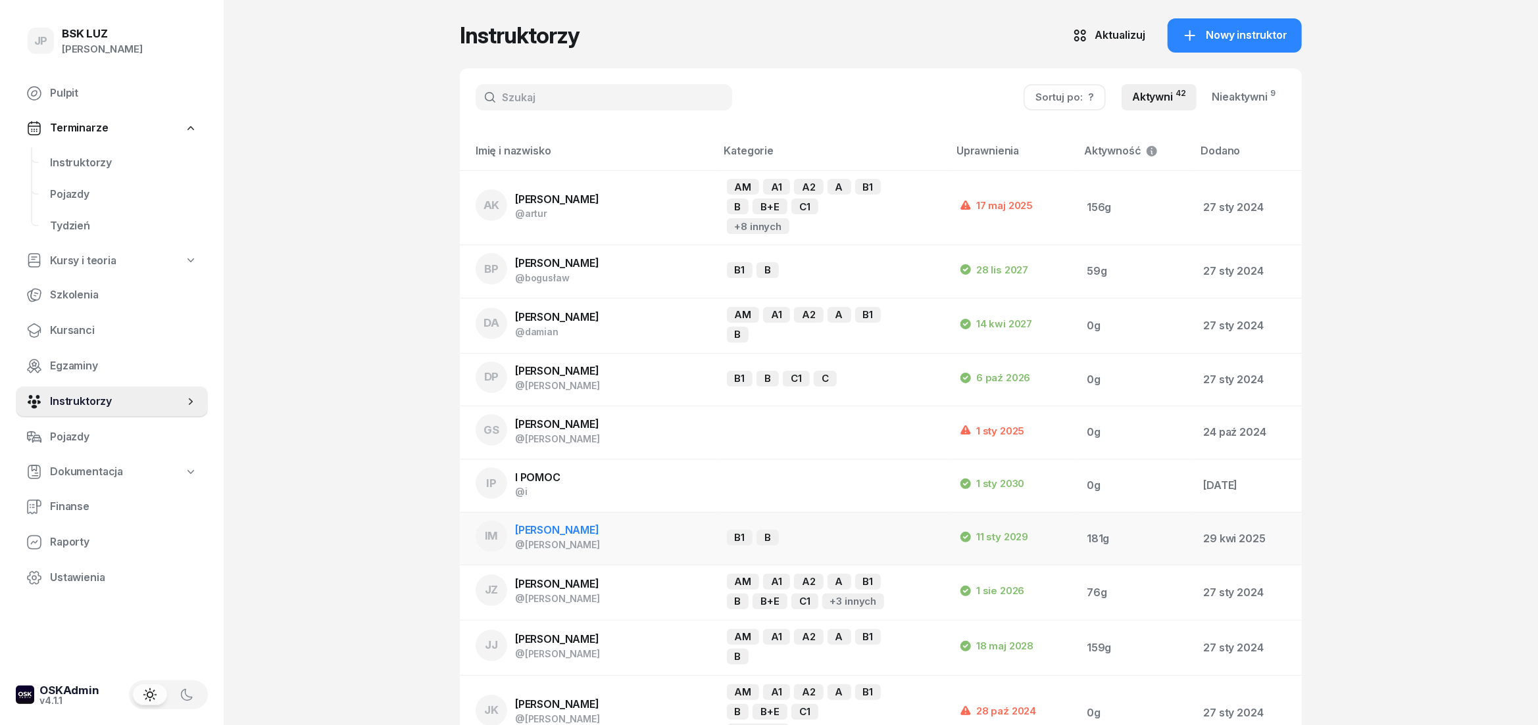
scroll to position [292, 0]
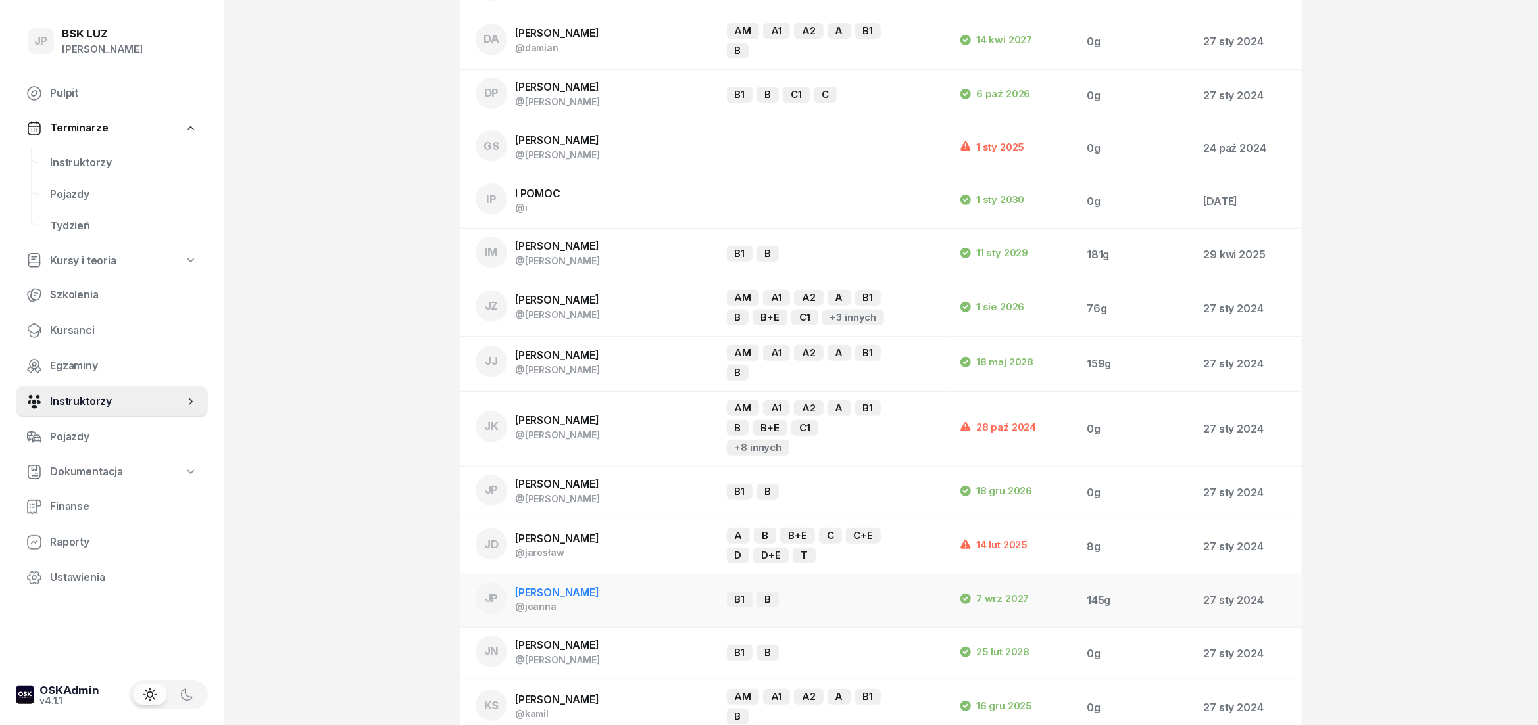
click at [585, 586] on span "[PERSON_NAME]" at bounding box center [557, 592] width 84 height 13
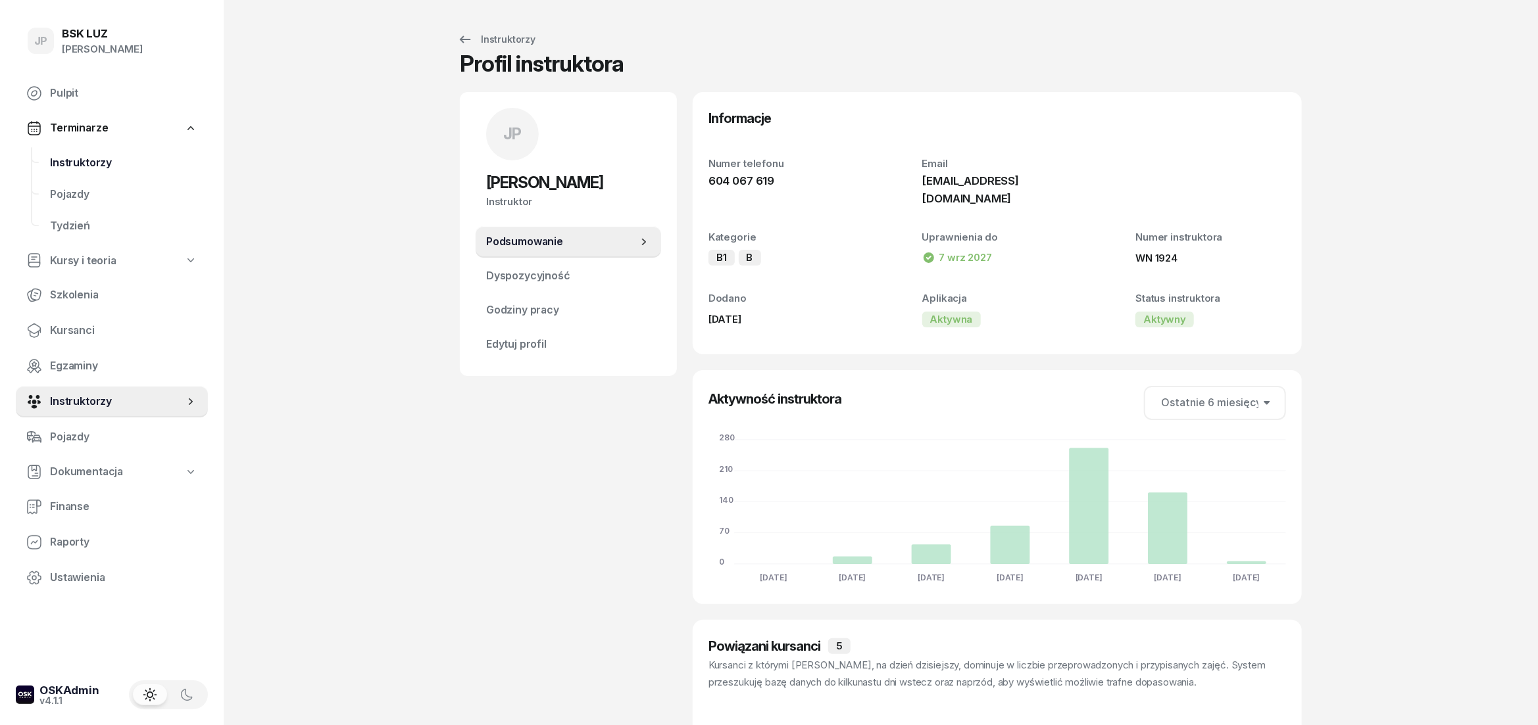
click at [91, 161] on span "Instruktorzy" at bounding box center [123, 163] width 147 height 17
